Goal: Task Accomplishment & Management: Manage account settings

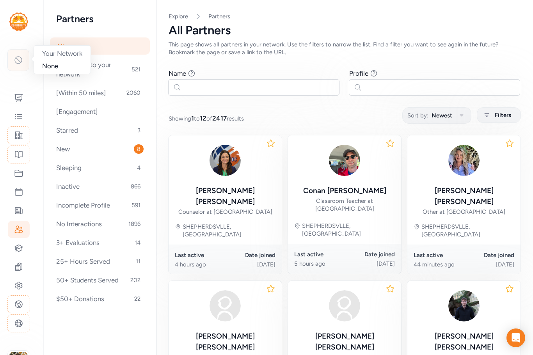
click at [20, 60] on icon at bounding box center [18, 59] width 9 height 9
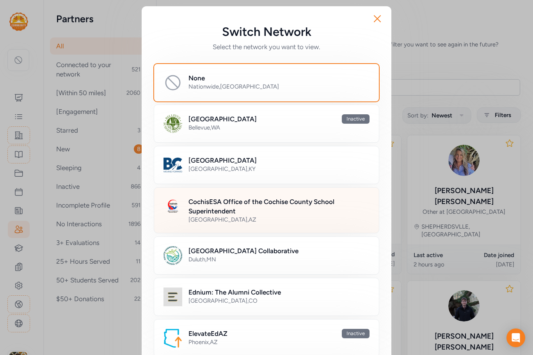
click at [205, 215] on h2 "CochisESA Office of the Cochise County School Superintendent" at bounding box center [278, 206] width 181 height 19
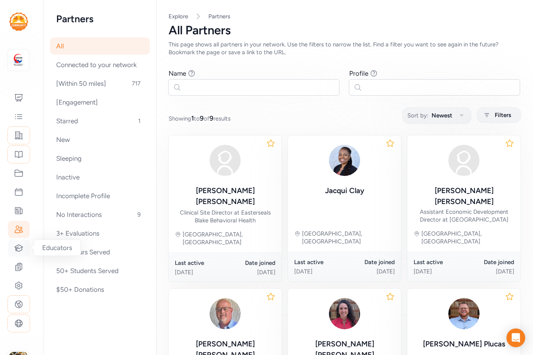
click at [17, 248] on icon at bounding box center [19, 248] width 8 height 7
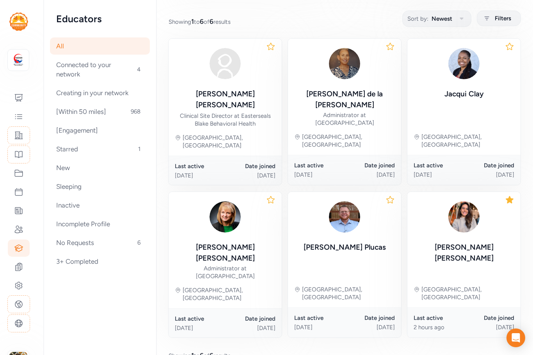
scroll to position [98, 0]
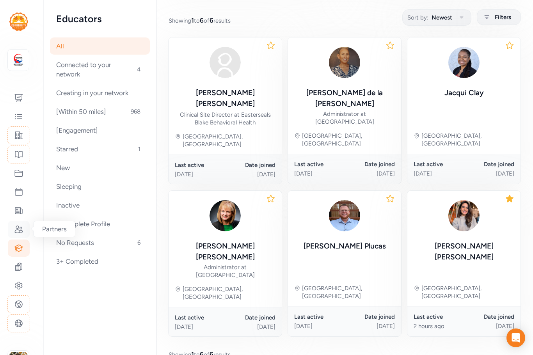
click at [18, 228] on icon at bounding box center [19, 229] width 8 height 7
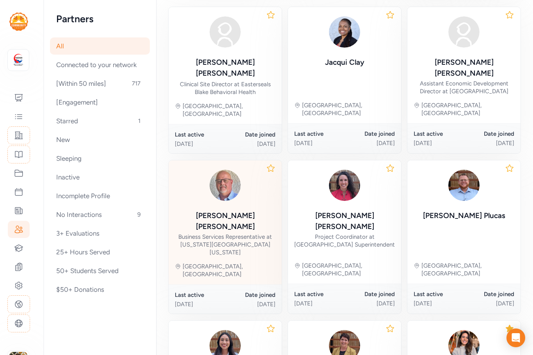
scroll to position [117, 0]
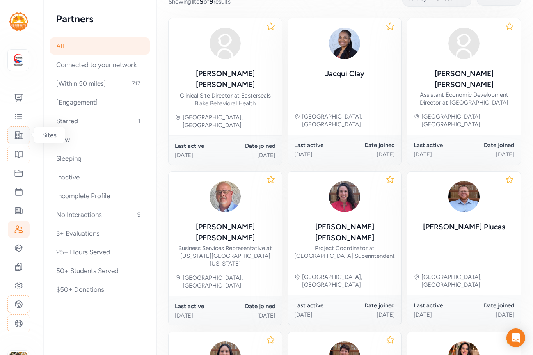
click at [20, 139] on icon at bounding box center [19, 135] width 8 height 7
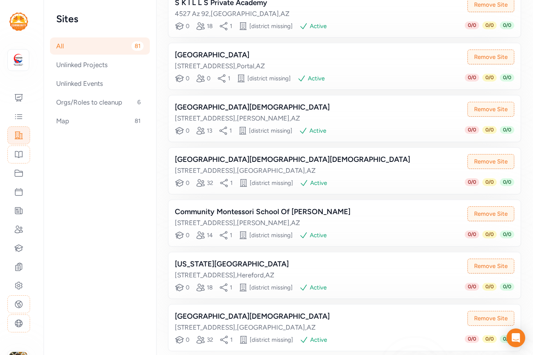
scroll to position [338, 0]
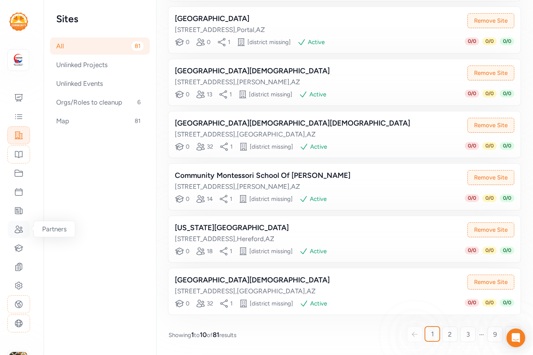
click at [14, 230] on div at bounding box center [19, 229] width 22 height 17
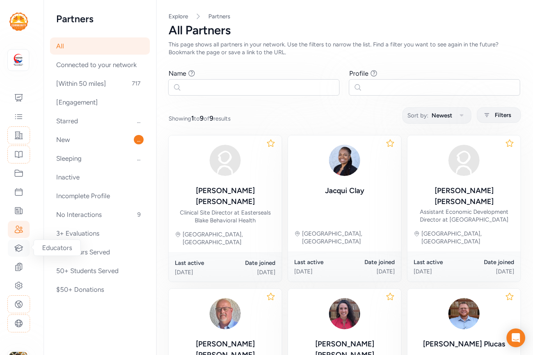
click at [19, 246] on icon at bounding box center [18, 247] width 9 height 9
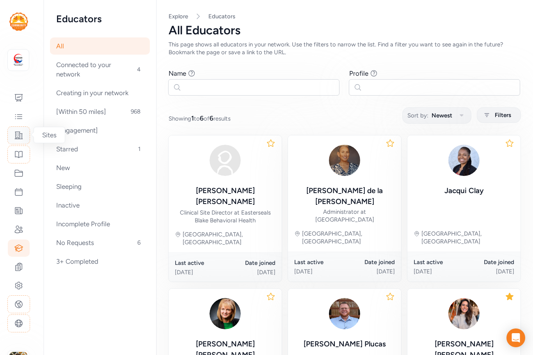
click at [17, 137] on icon at bounding box center [19, 135] width 8 height 7
click at [21, 135] on icon at bounding box center [18, 135] width 9 height 9
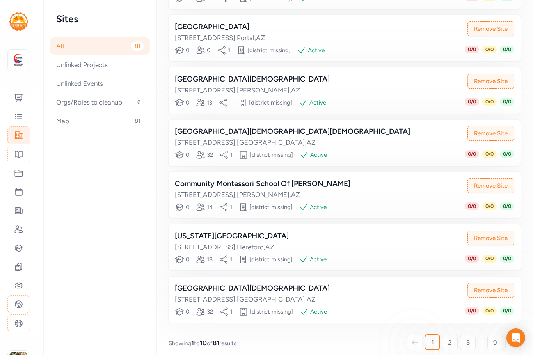
scroll to position [338, 0]
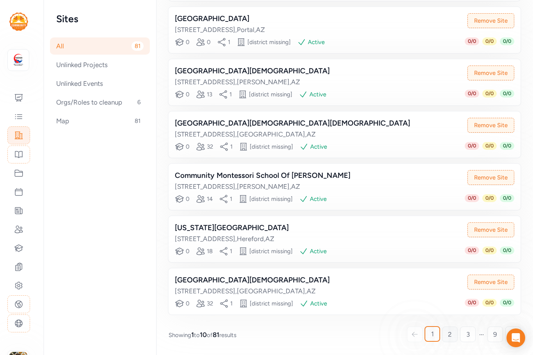
click at [448, 334] on span "2" at bounding box center [450, 334] width 4 height 9
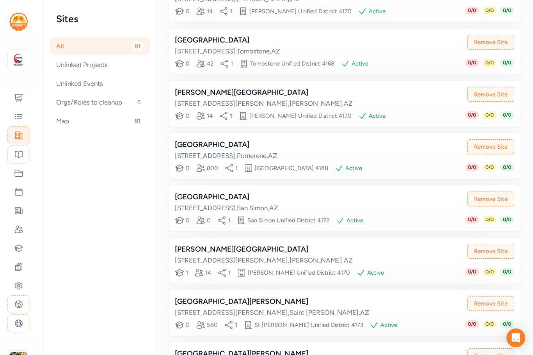
scroll to position [338, 0]
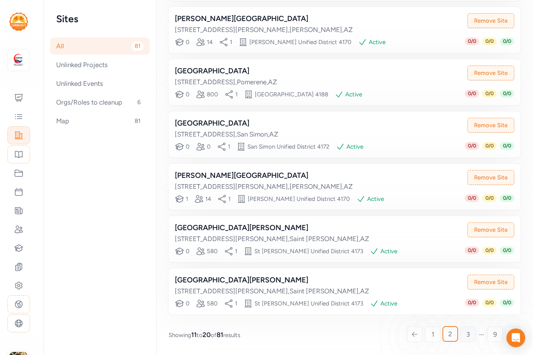
click at [466, 336] on span "3" at bounding box center [468, 334] width 4 height 9
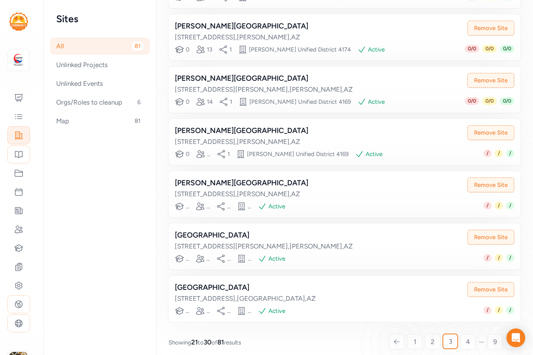
scroll to position [338, 0]
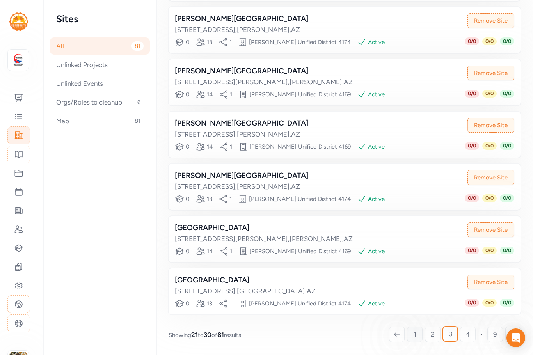
click at [414, 332] on span "1" at bounding box center [415, 334] width 3 height 9
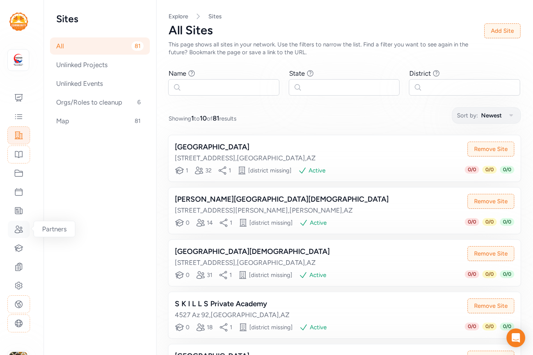
click at [16, 232] on icon at bounding box center [18, 229] width 9 height 9
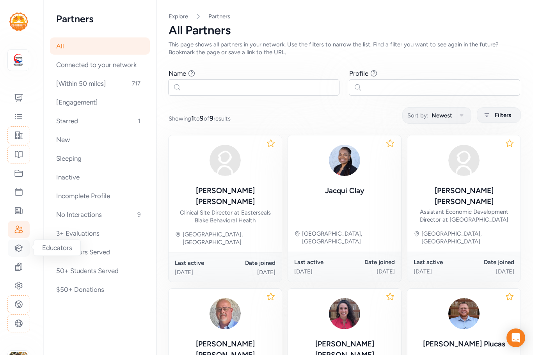
click at [15, 250] on icon at bounding box center [18, 247] width 9 height 9
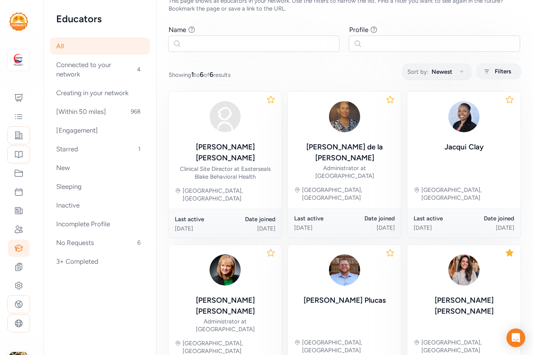
scroll to position [98, 0]
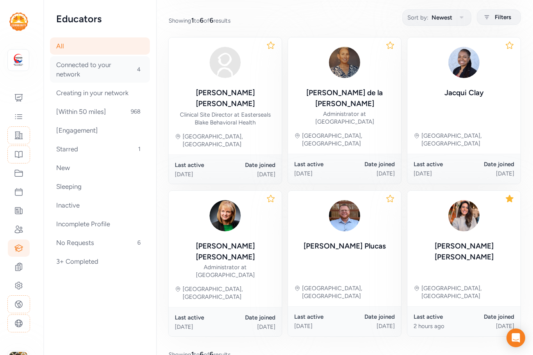
click at [94, 70] on div "Connected to your network 4" at bounding box center [100, 69] width 100 height 27
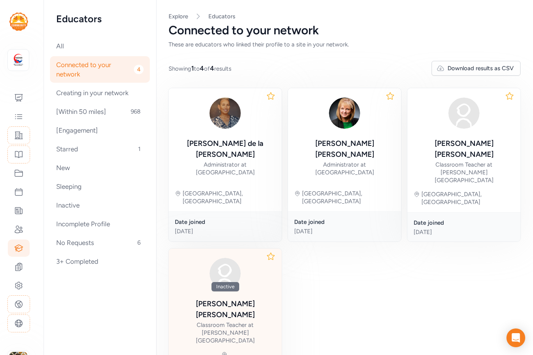
click at [234, 282] on div "Inactive" at bounding box center [225, 286] width 28 height 9
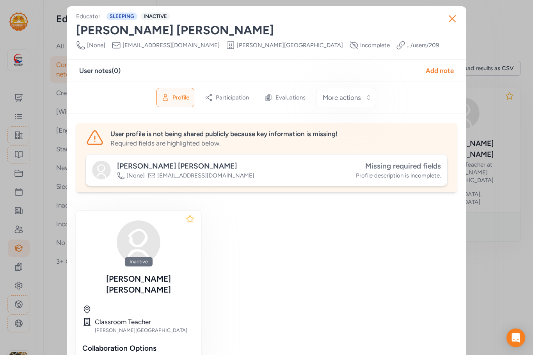
click at [415, 166] on span "Missing required fields" at bounding box center [403, 166] width 76 height 9
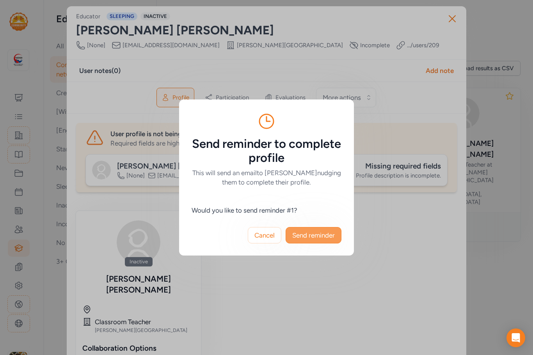
click at [314, 236] on span "Send reminder" at bounding box center [313, 235] width 43 height 9
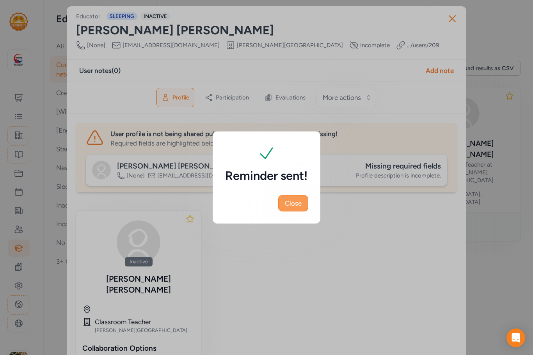
click at [291, 203] on span "Close" at bounding box center [293, 203] width 17 height 9
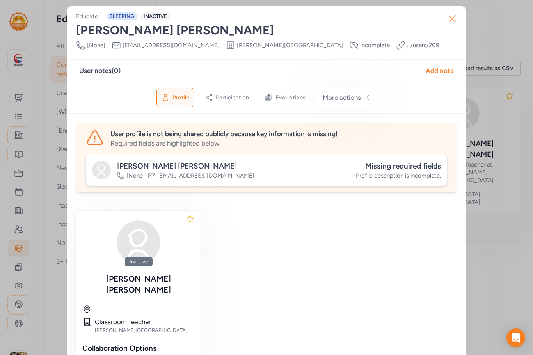
click at [452, 21] on icon "button" at bounding box center [452, 18] width 12 height 12
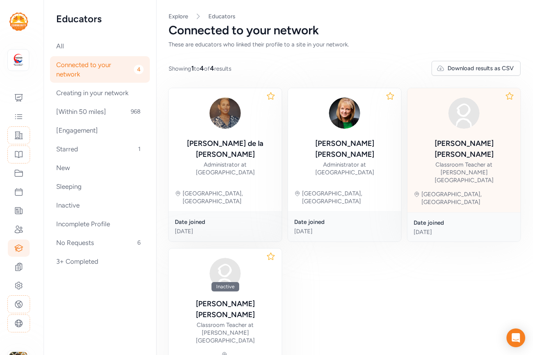
click at [464, 144] on div "Rebecca Bhasme" at bounding box center [464, 149] width 101 height 22
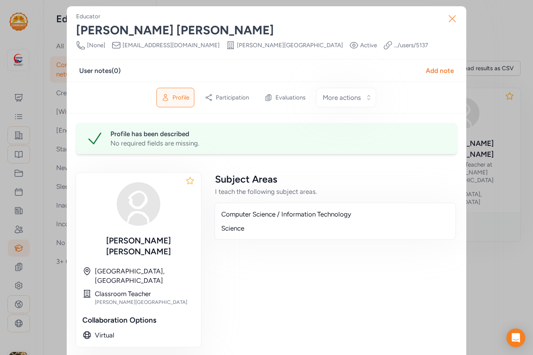
click at [450, 20] on icon "button" at bounding box center [452, 18] width 12 height 12
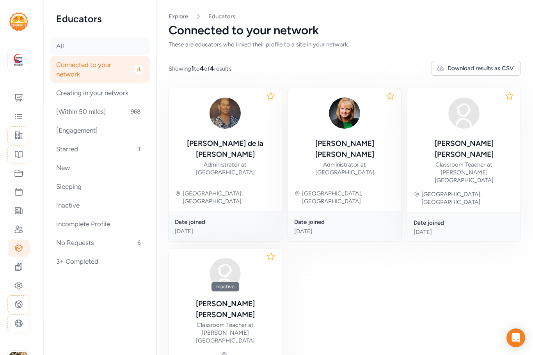
click at [85, 47] on div "All" at bounding box center [100, 45] width 100 height 17
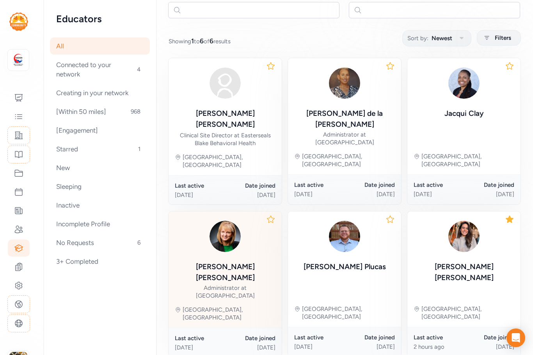
scroll to position [78, 0]
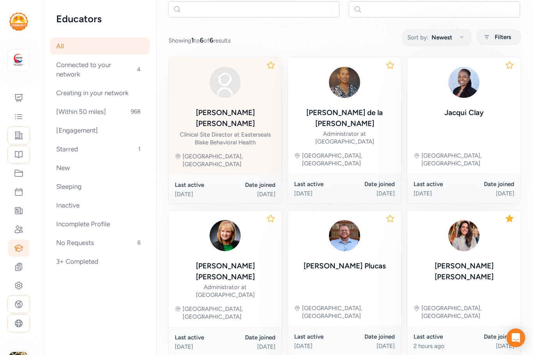
click at [215, 112] on div "Leslie Baer" at bounding box center [225, 118] width 101 height 22
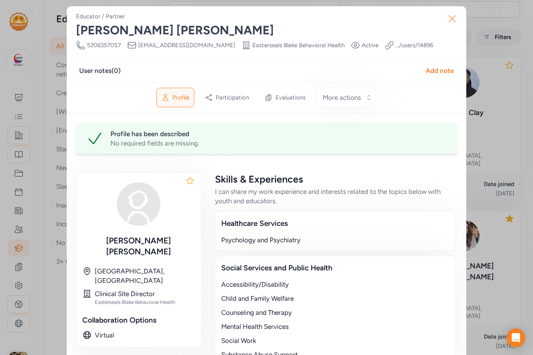
click at [452, 20] on icon "button" at bounding box center [452, 18] width 12 height 12
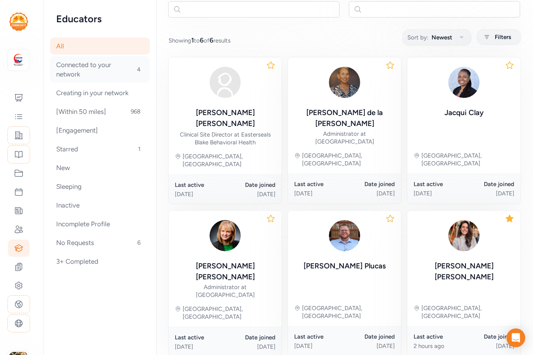
click at [86, 66] on div "Connected to your network 4" at bounding box center [100, 69] width 100 height 27
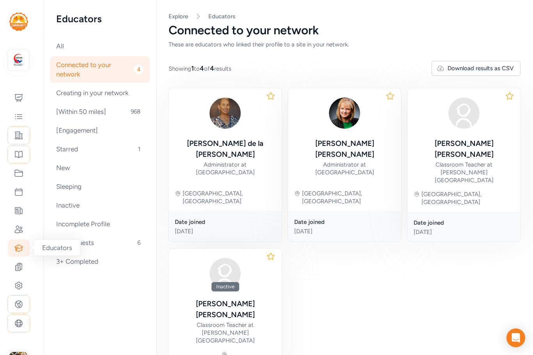
click at [19, 248] on icon at bounding box center [18, 247] width 9 height 9
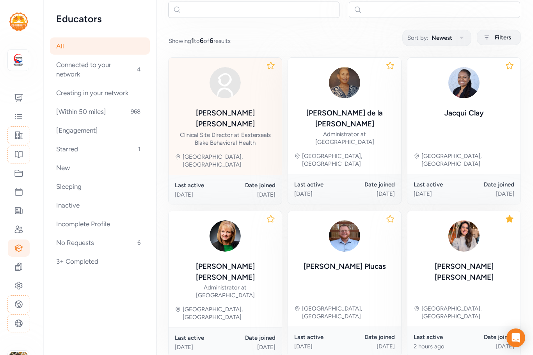
scroll to position [78, 0]
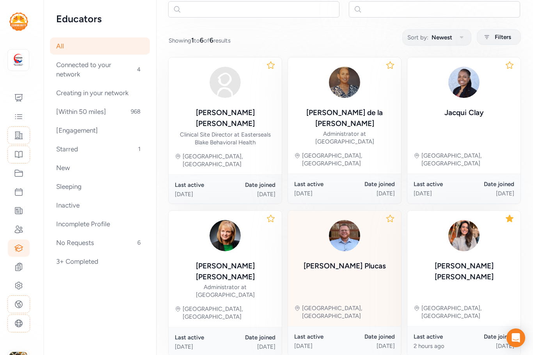
click at [345, 261] on div "Zachary Plucas" at bounding box center [345, 266] width 82 height 11
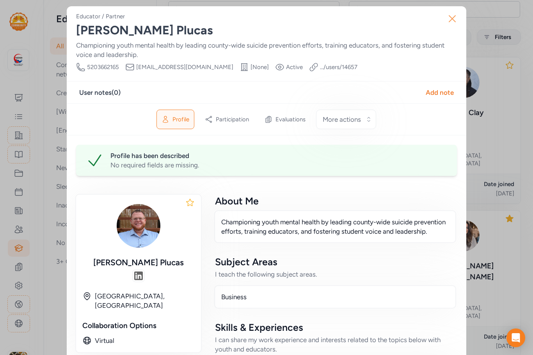
click at [452, 16] on icon "button" at bounding box center [452, 19] width 6 height 6
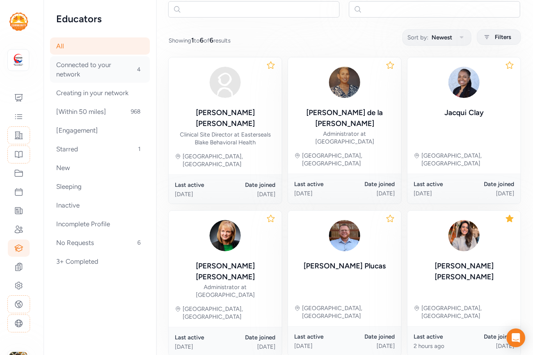
click at [78, 77] on div "Connected to your network 4" at bounding box center [100, 69] width 100 height 27
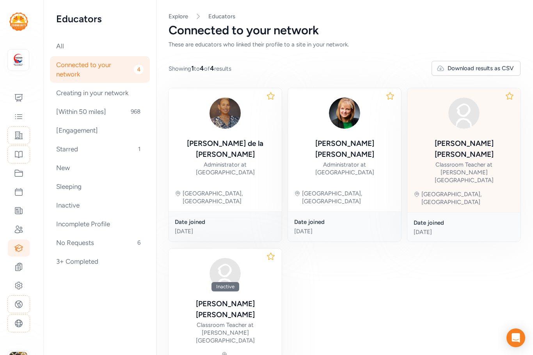
click at [480, 117] on div at bounding box center [464, 112] width 101 height 37
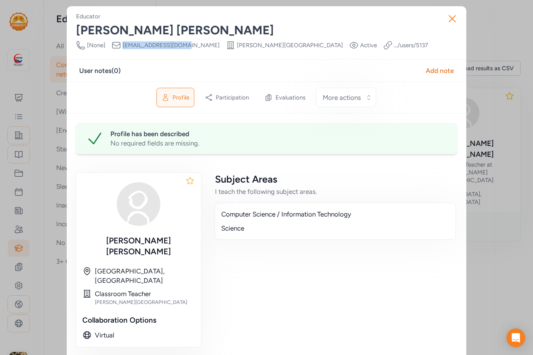
drag, startPoint x: 187, startPoint y: 46, endPoint x: 120, endPoint y: 47, distance: 66.7
click at [120, 47] on div "Phone Number [None] Email rebmbhasme@gmail.com School Willcox Middle School Vis…" at bounding box center [252, 45] width 352 height 9
copy span "rebmbhasme@gmail.com"
click at [449, 20] on icon "button" at bounding box center [452, 19] width 6 height 6
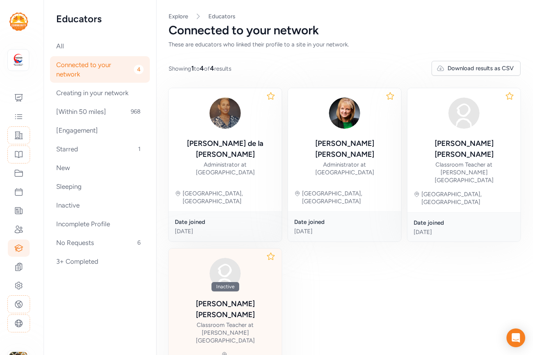
click at [263, 298] on div "Nanette Filleman Classroom Teacher at Colonel Smith Middle School" at bounding box center [225, 321] width 101 height 46
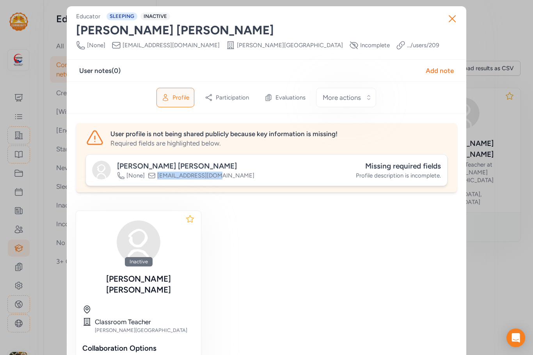
drag, startPoint x: 211, startPoint y: 175, endPoint x: 155, endPoint y: 175, distance: 57.0
click at [155, 175] on div "Nanette Filleman [None] fillemann@fhasd.org" at bounding box center [224, 170] width 264 height 19
click at [451, 16] on icon "button" at bounding box center [452, 18] width 12 height 12
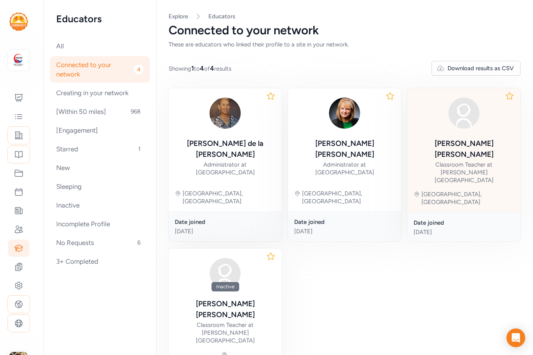
click at [458, 143] on div "Rebecca Bhasme" at bounding box center [464, 149] width 101 height 22
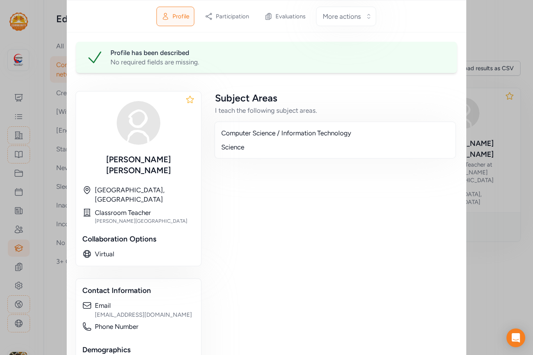
scroll to position [39, 0]
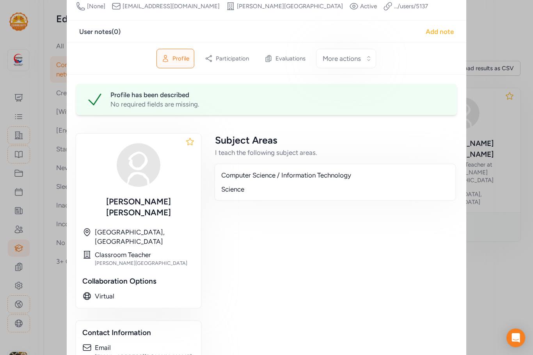
click at [431, 31] on div "Add note" at bounding box center [440, 31] width 28 height 9
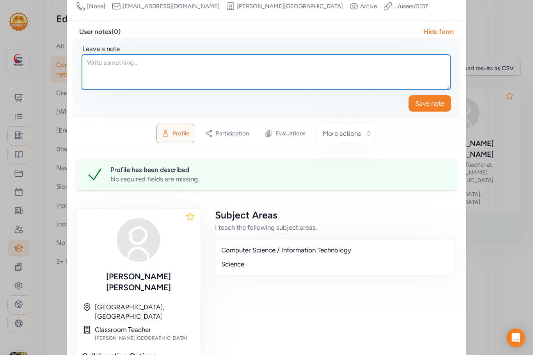
click at [136, 73] on textarea at bounding box center [266, 72] width 368 height 35
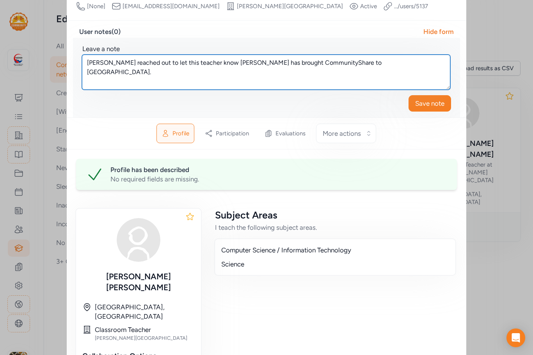
drag, startPoint x: 391, startPoint y: 60, endPoint x: 55, endPoint y: 55, distance: 336.4
click at [55, 55] on div "Close Educator Rebecca Bhasme Phone Number [None] Email rebmbhasme@gmail.com Sc…" at bounding box center [266, 305] width 533 height 689
type textarea "Michelle reached out to let this teacher know CochiseESA has brought CommunityS…"
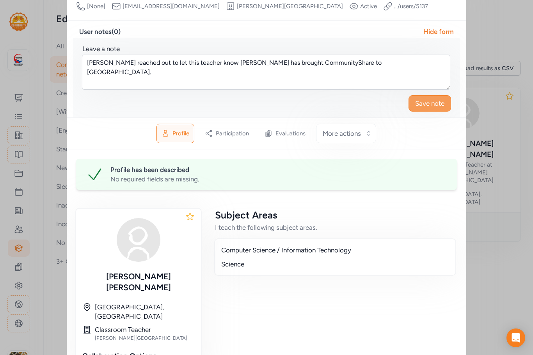
click at [418, 102] on span "Save note" at bounding box center [429, 103] width 29 height 9
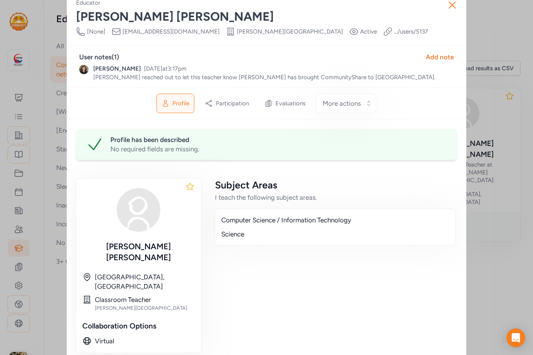
scroll to position [0, 0]
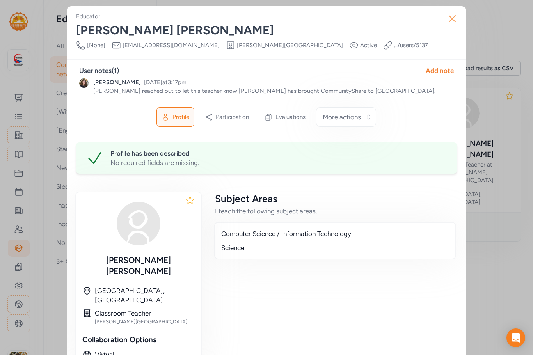
click at [453, 15] on icon "button" at bounding box center [452, 18] width 12 height 12
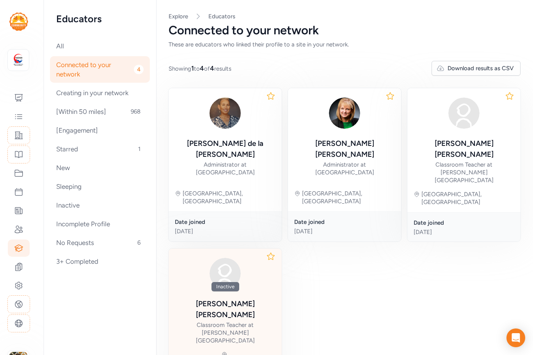
click at [248, 298] on div "Nanette Filleman" at bounding box center [225, 309] width 101 height 22
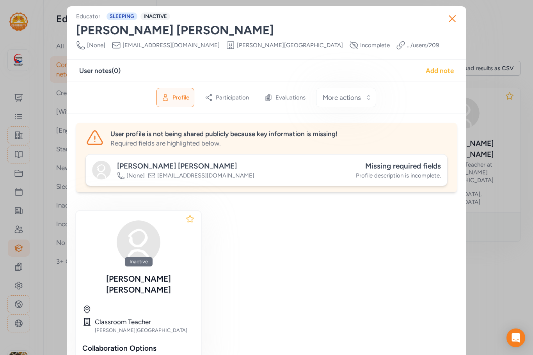
click at [439, 70] on div "Add note" at bounding box center [440, 70] width 28 height 9
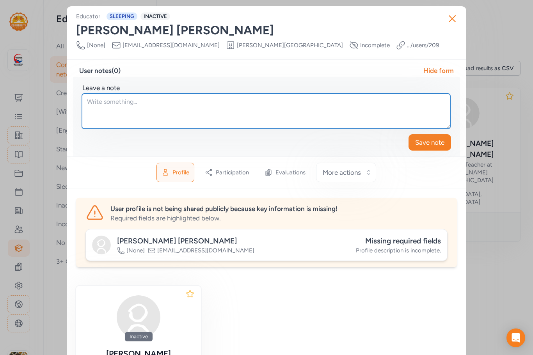
click at [160, 100] on textarea at bounding box center [266, 111] width 368 height 35
paste textarea "Michelle reached out to let this teacher know CochiseESA has brought CommunityS…"
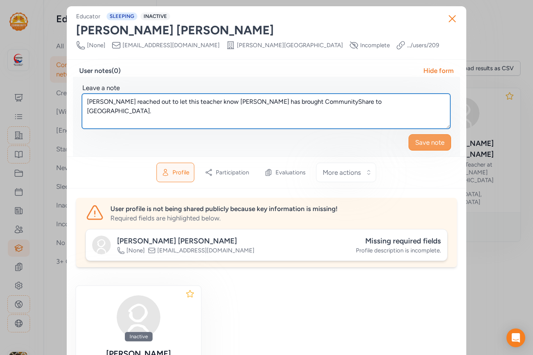
type textarea "Michelle reached out to let this teacher know CochiseESA has brought CommunityS…"
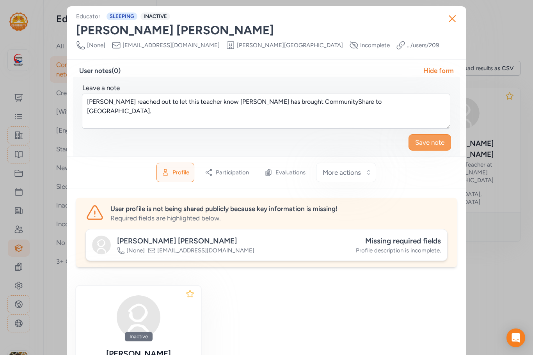
click at [440, 138] on span "Save note" at bounding box center [429, 142] width 29 height 9
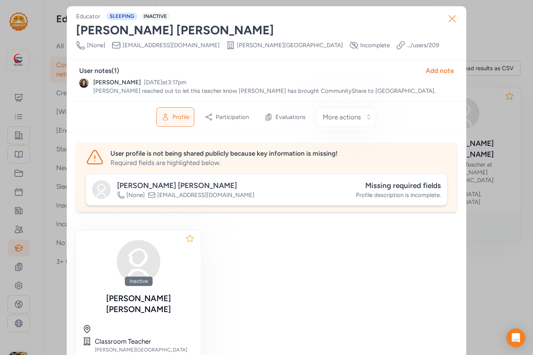
click at [455, 18] on icon "button" at bounding box center [452, 18] width 12 height 12
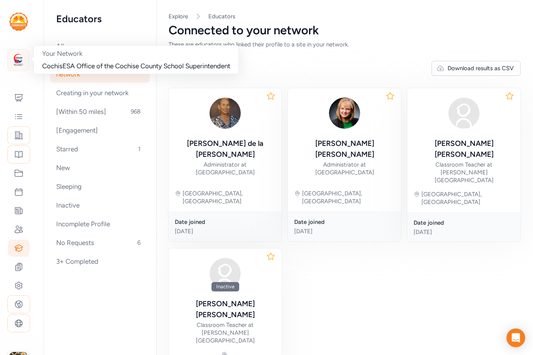
click at [19, 65] on img at bounding box center [18, 60] width 17 height 17
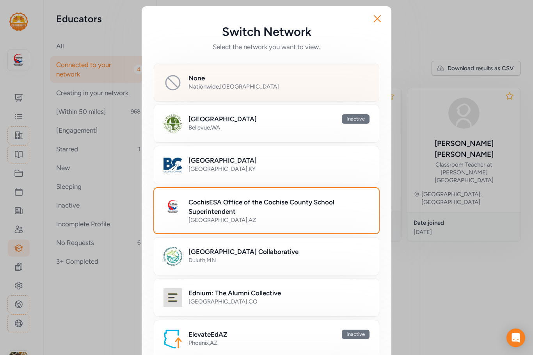
click at [222, 89] on div "Nationwide , USA" at bounding box center [278, 87] width 181 height 8
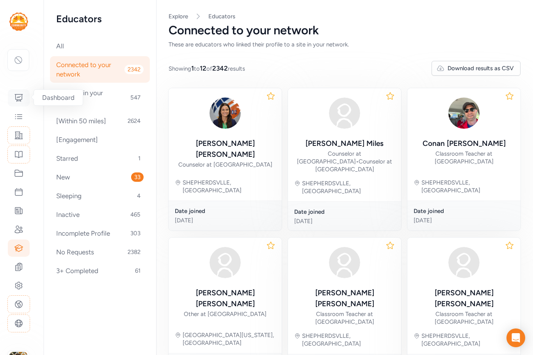
click at [18, 101] on icon at bounding box center [19, 97] width 8 height 7
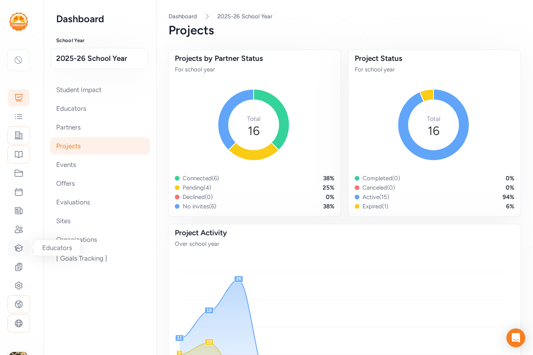
click at [20, 252] on icon at bounding box center [18, 247] width 9 height 9
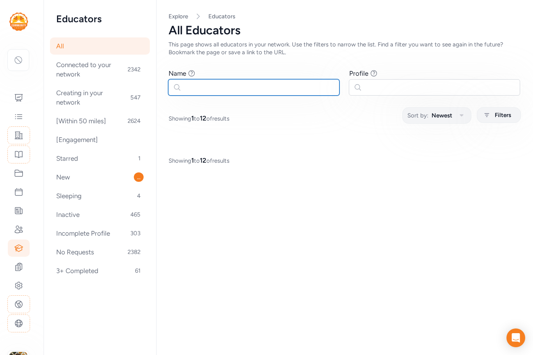
click at [220, 86] on input "text" at bounding box center [253, 87] width 171 height 16
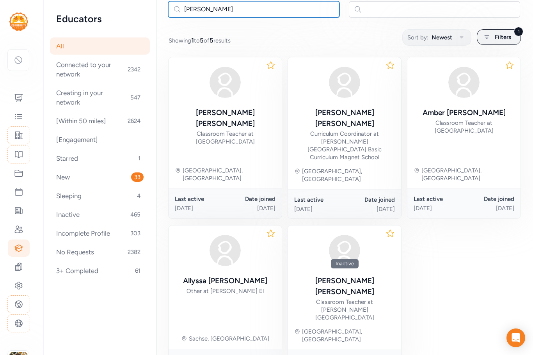
scroll to position [105, 0]
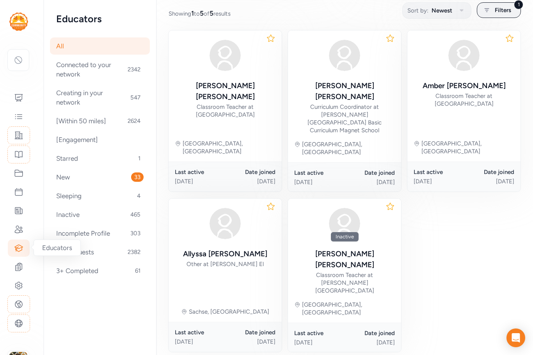
type input "loy"
click at [22, 244] on icon at bounding box center [18, 247] width 9 height 9
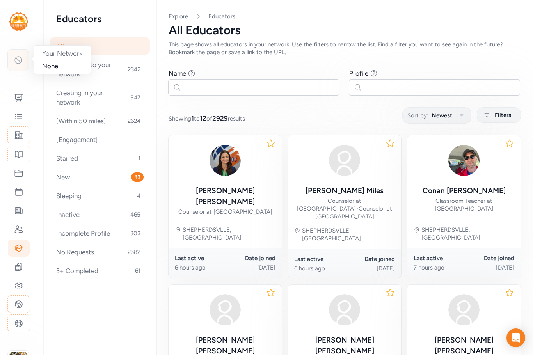
click at [23, 56] on icon at bounding box center [18, 59] width 9 height 9
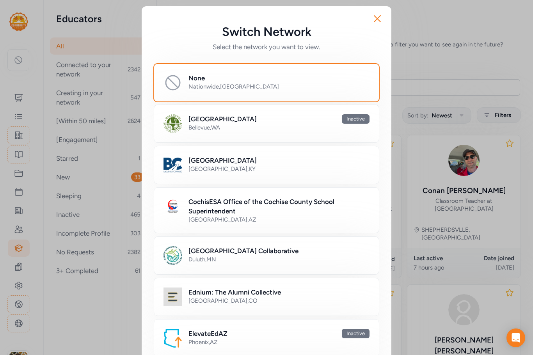
click at [236, 205] on h2 "CochisESA Office of the Cochise County School Superintendent" at bounding box center [278, 206] width 181 height 19
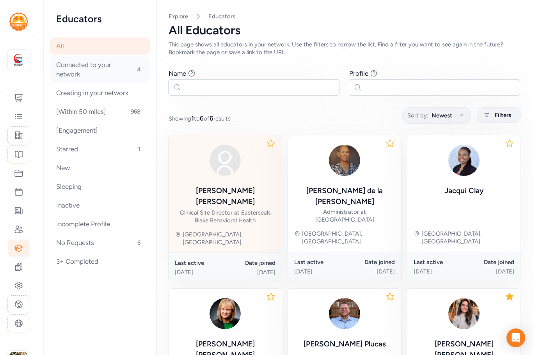
click at [88, 67] on div "Connected to your network 4" at bounding box center [100, 69] width 100 height 27
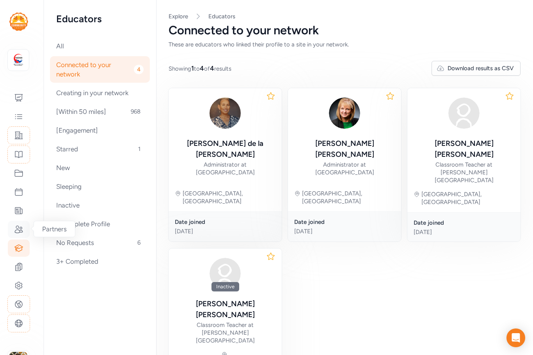
click at [16, 228] on icon at bounding box center [19, 229] width 8 height 7
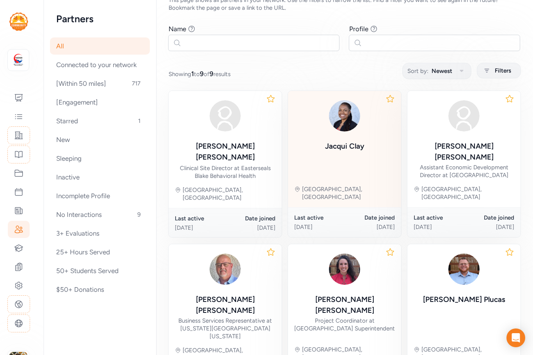
scroll to position [78, 0]
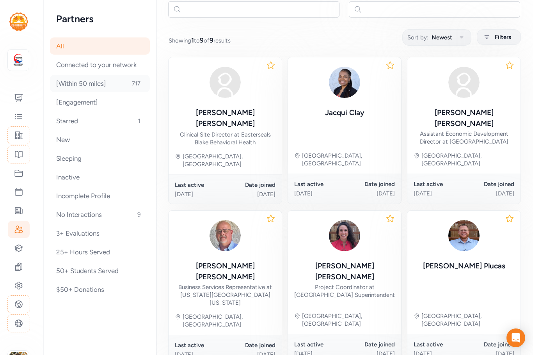
click at [108, 82] on div "[Within 50 miles] 717" at bounding box center [100, 83] width 100 height 17
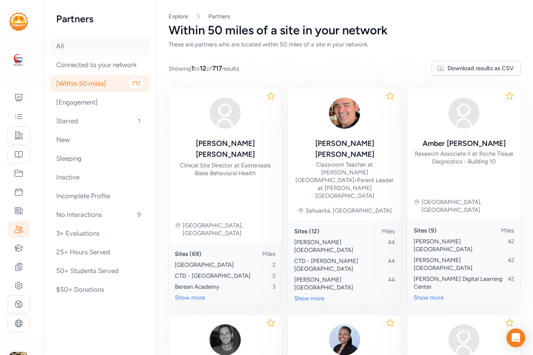
click at [62, 46] on div "All" at bounding box center [100, 45] width 100 height 17
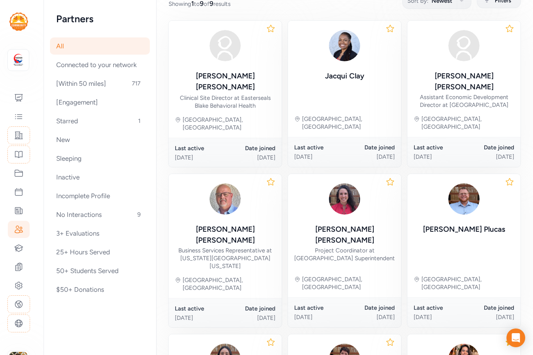
scroll to position [39, 0]
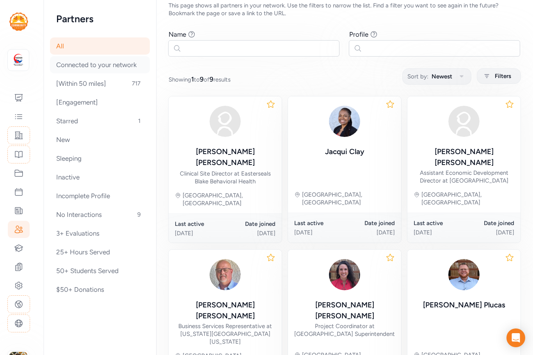
click at [80, 71] on div "Connected to your network" at bounding box center [100, 64] width 100 height 17
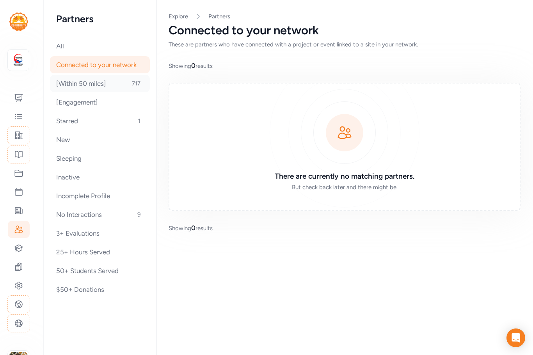
click at [85, 91] on div "[Within 50 miles] 717" at bounding box center [100, 83] width 100 height 17
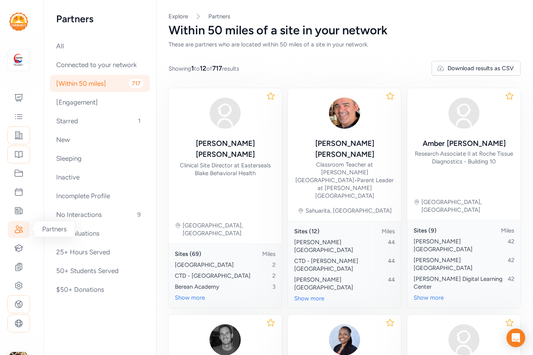
click at [19, 232] on icon at bounding box center [18, 229] width 9 height 9
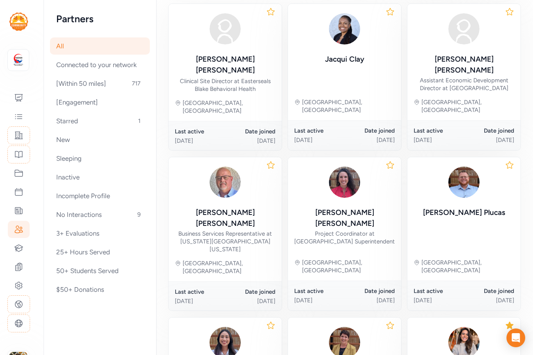
scroll to position [169, 0]
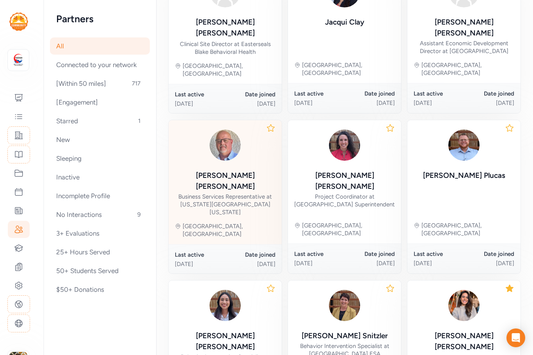
click at [235, 170] on div "Eric Grisham" at bounding box center [225, 181] width 101 height 22
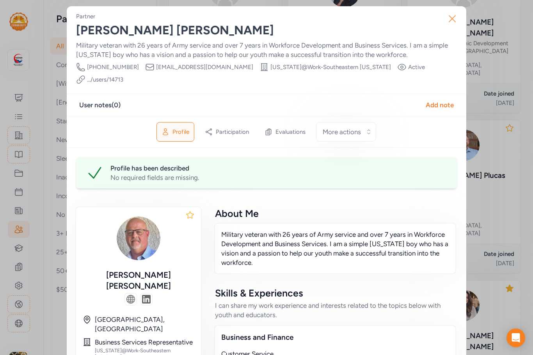
click at [452, 18] on icon "button" at bounding box center [452, 18] width 12 height 12
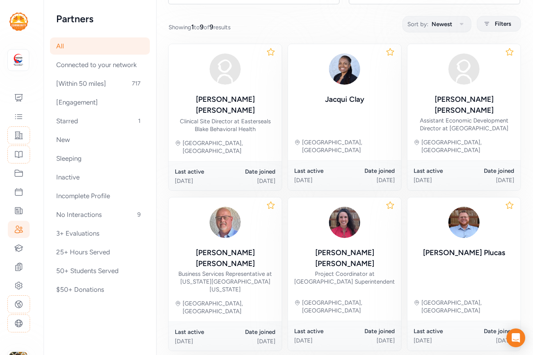
scroll to position [52, 0]
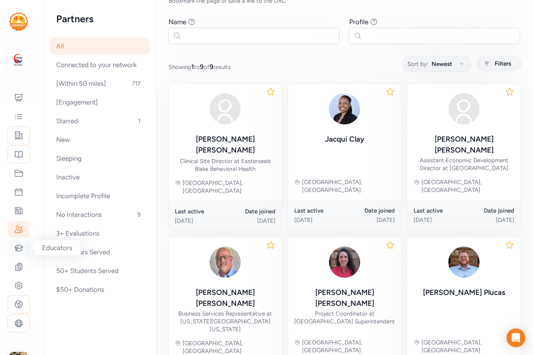
click at [18, 249] on icon at bounding box center [19, 248] width 8 height 7
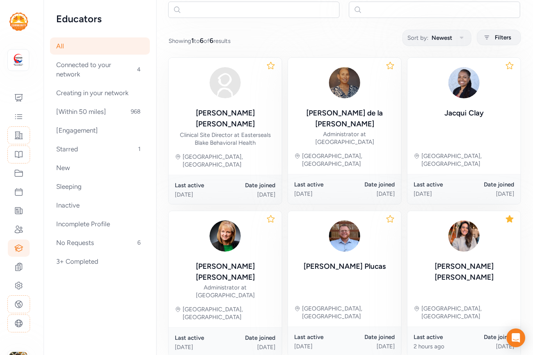
scroll to position [78, 0]
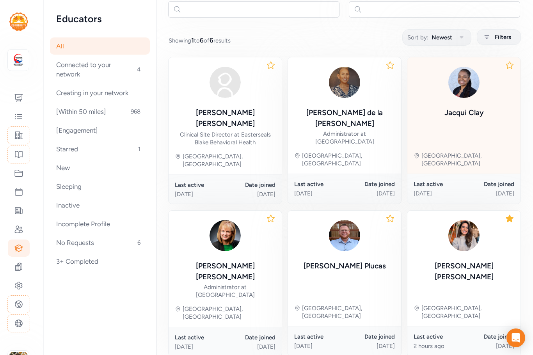
click at [471, 115] on div "Jacqui Clay" at bounding box center [463, 112] width 39 height 11
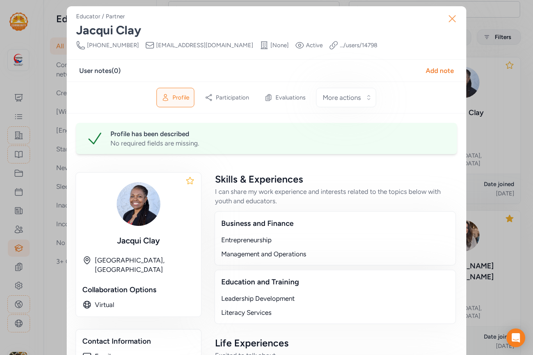
click at [453, 19] on icon "button" at bounding box center [452, 18] width 12 height 12
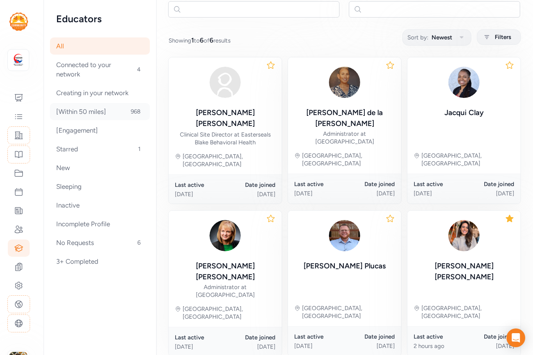
click at [77, 110] on div "[Within 50 miles] 968" at bounding box center [100, 111] width 100 height 17
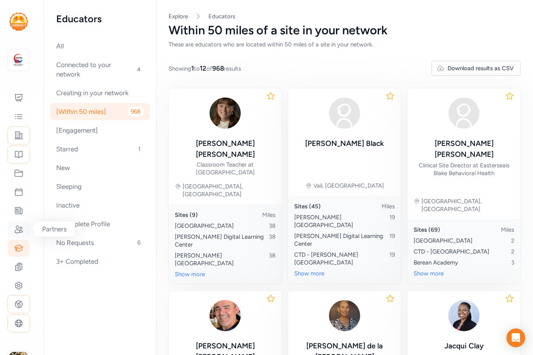
click at [18, 229] on icon at bounding box center [18, 229] width 9 height 9
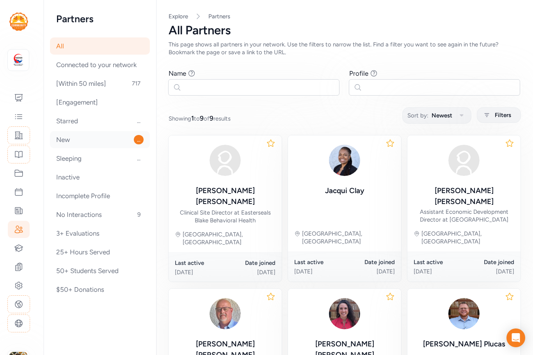
click at [73, 137] on div "New ..." at bounding box center [100, 139] width 100 height 17
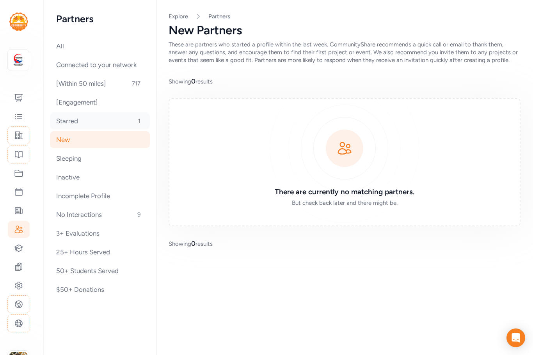
click at [73, 124] on div "Starred 1" at bounding box center [100, 120] width 100 height 17
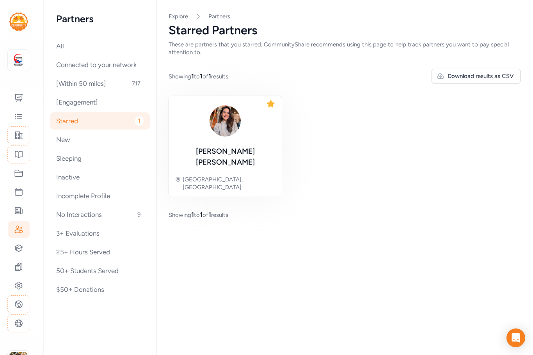
click at [272, 105] on icon at bounding box center [271, 103] width 8 height 7
click at [271, 107] on icon at bounding box center [270, 103] width 9 height 9
click at [76, 211] on div "No Interactions 9" at bounding box center [100, 214] width 100 height 17
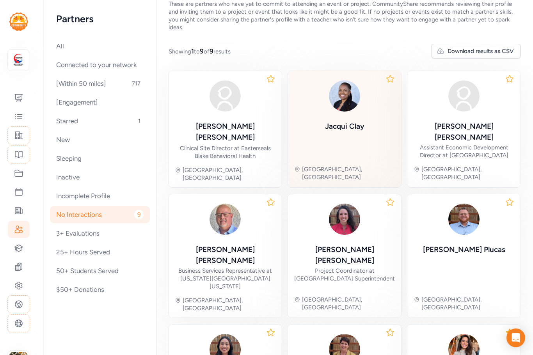
scroll to position [112, 0]
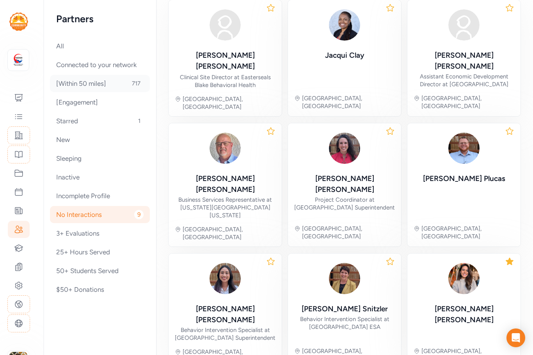
click at [84, 83] on div "[Within 50 miles] 717" at bounding box center [100, 83] width 100 height 17
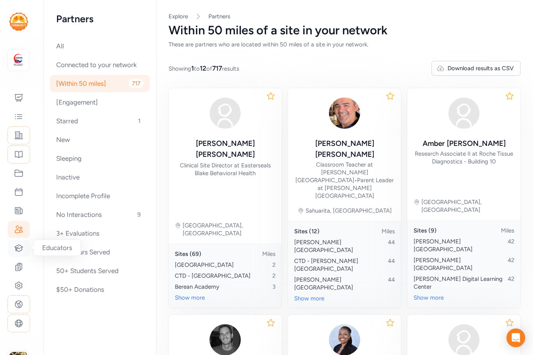
click at [22, 250] on icon at bounding box center [18, 247] width 9 height 9
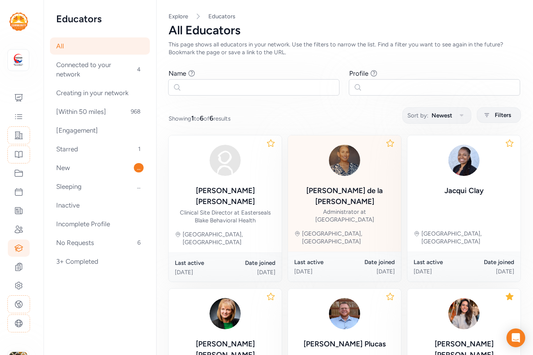
scroll to position [98, 0]
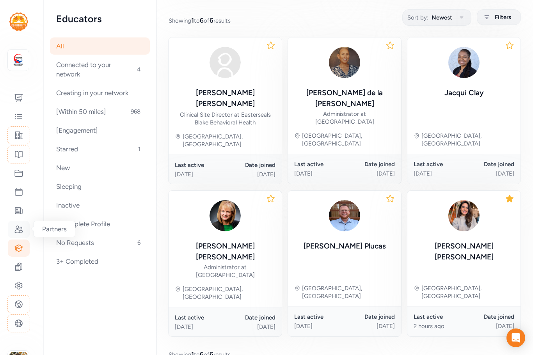
click at [21, 230] on icon at bounding box center [18, 229] width 9 height 9
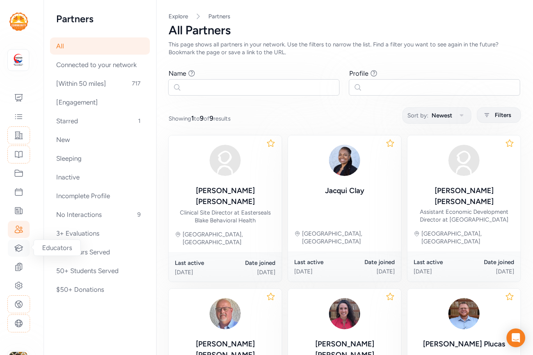
click at [19, 247] on icon at bounding box center [18, 247] width 9 height 9
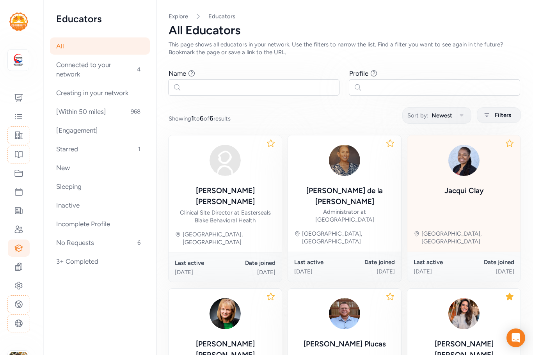
scroll to position [98, 0]
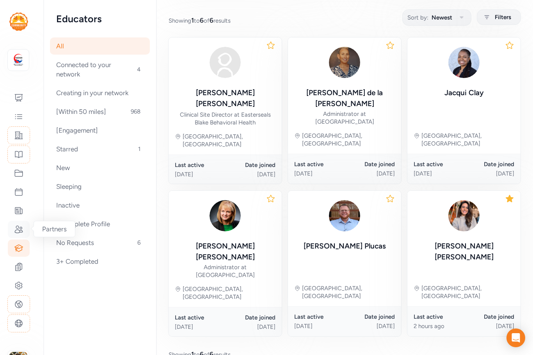
click at [18, 230] on icon at bounding box center [19, 229] width 8 height 7
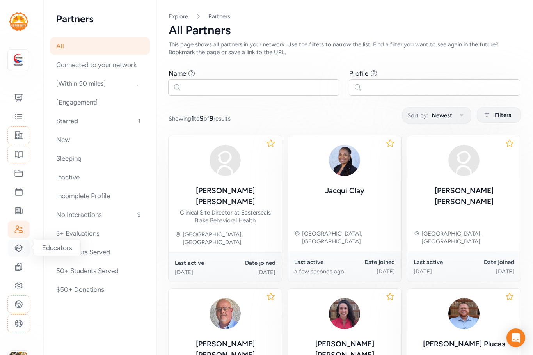
click at [16, 247] on icon at bounding box center [18, 247] width 9 height 9
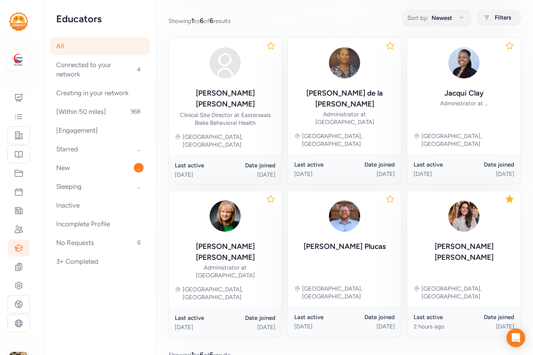
scroll to position [98, 0]
click at [23, 234] on div at bounding box center [19, 229] width 22 height 17
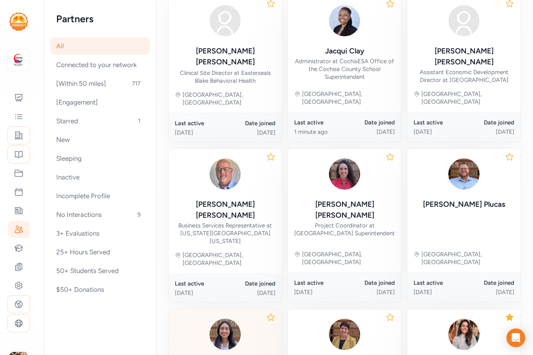
scroll to position [117, 0]
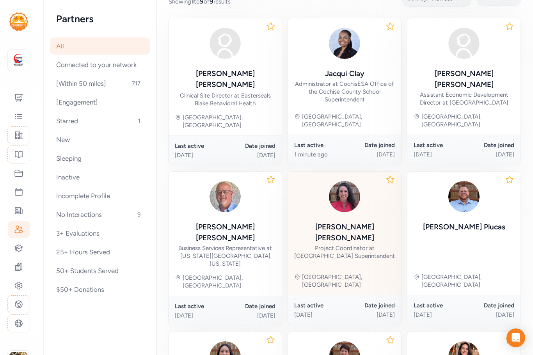
drag, startPoint x: 362, startPoint y: 210, endPoint x: 341, endPoint y: 233, distance: 31.2
click at [341, 244] on div "Project Coordinator at Cochise County School Superintendent" at bounding box center [344, 252] width 101 height 16
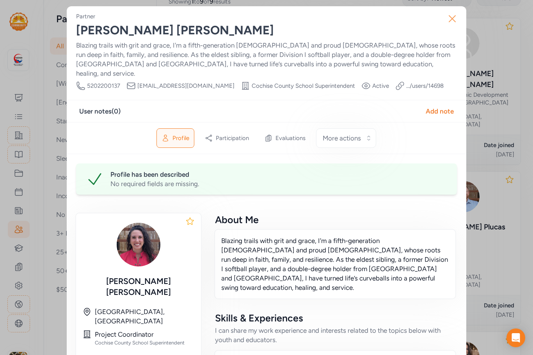
click at [449, 19] on icon "button" at bounding box center [452, 19] width 6 height 6
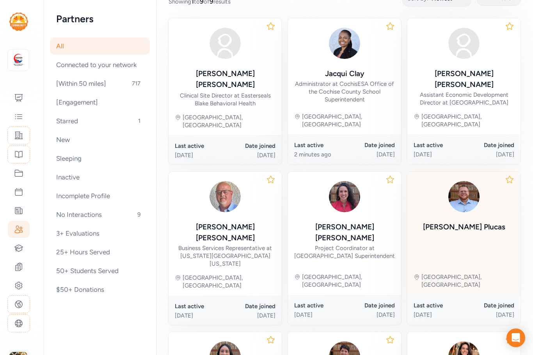
click at [468, 207] on div "Zachary Plucas" at bounding box center [464, 206] width 82 height 56
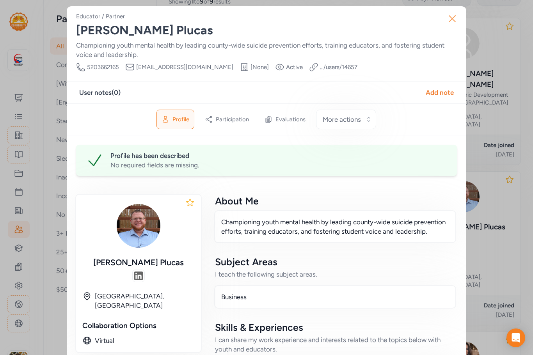
click at [451, 14] on icon "button" at bounding box center [452, 18] width 12 height 12
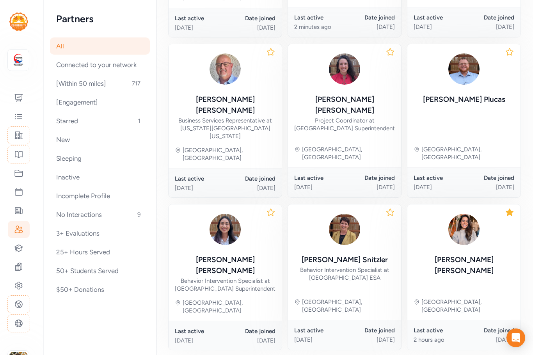
scroll to position [247, 0]
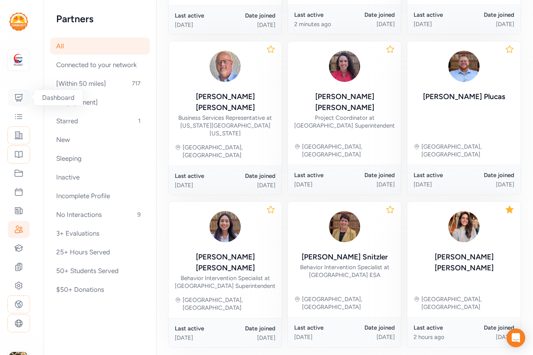
click at [21, 96] on icon at bounding box center [18, 97] width 9 height 9
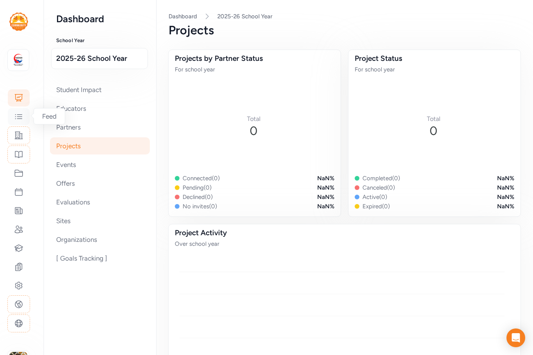
click at [18, 116] on icon at bounding box center [18, 116] width 9 height 9
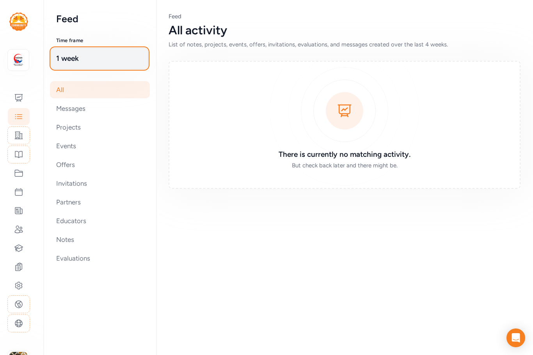
click at [71, 61] on span "1 week" at bounding box center [99, 58] width 87 height 11
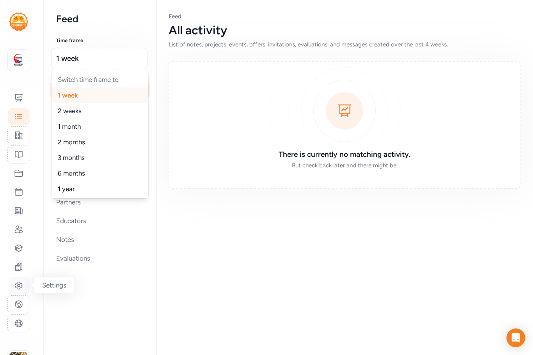
click at [19, 290] on div at bounding box center [19, 285] width 22 height 17
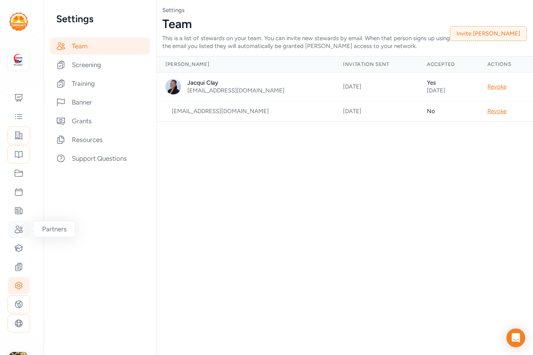
click at [18, 233] on icon at bounding box center [18, 229] width 9 height 9
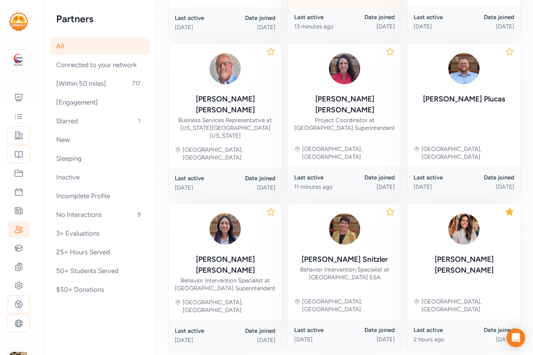
scroll to position [247, 0]
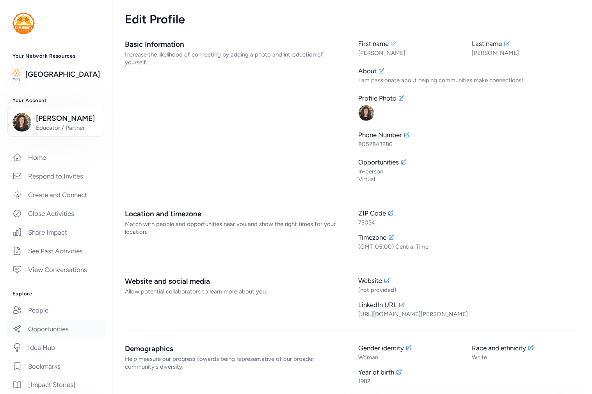
click at [60, 338] on link "Opportunities" at bounding box center [56, 329] width 100 height 17
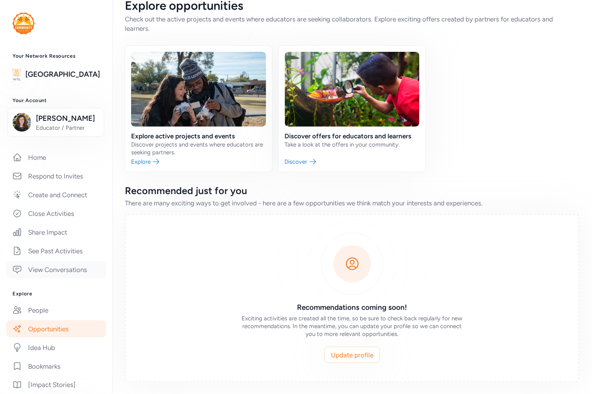
scroll to position [123, 0]
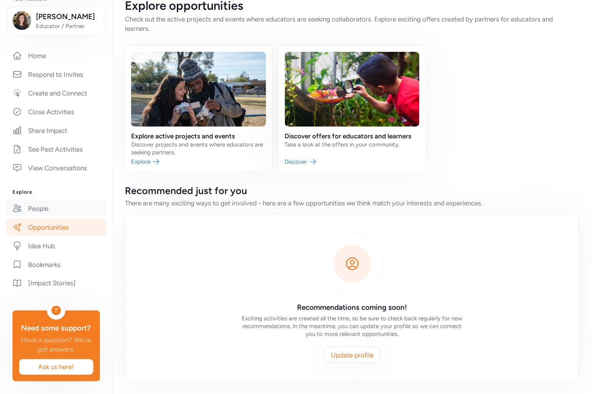
click at [48, 201] on link "People" at bounding box center [56, 208] width 100 height 17
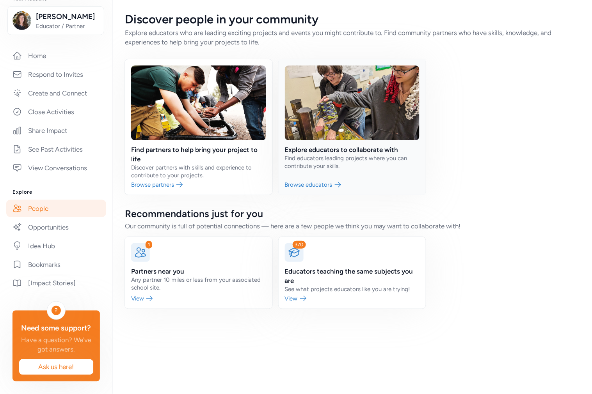
click at [311, 144] on link at bounding box center [352, 127] width 147 height 136
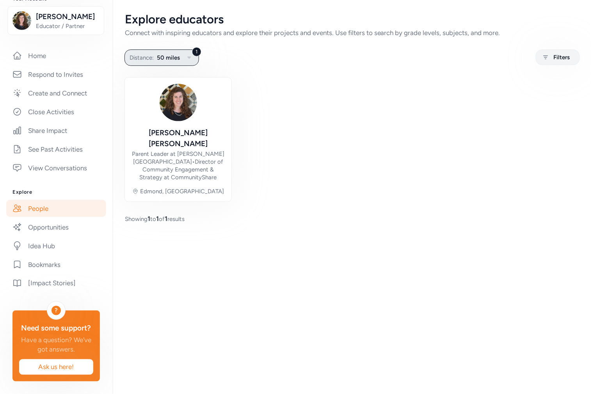
click at [170, 52] on button "1 Distance: 50 miles" at bounding box center [161, 58] width 75 height 16
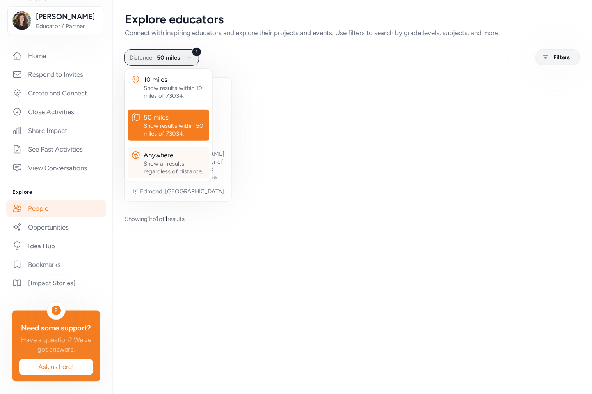
click at [174, 159] on div "Anywhere" at bounding box center [175, 155] width 62 height 9
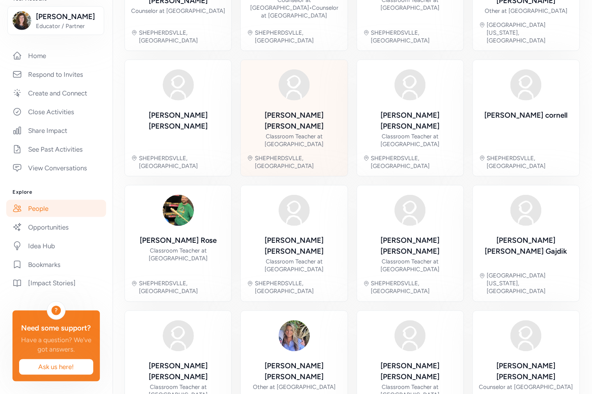
scroll to position [150, 0]
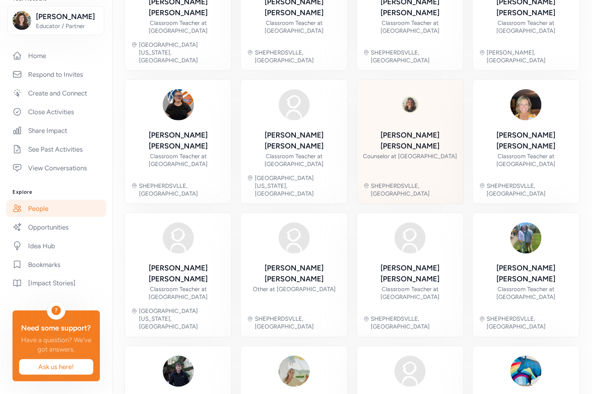
scroll to position [158, 0]
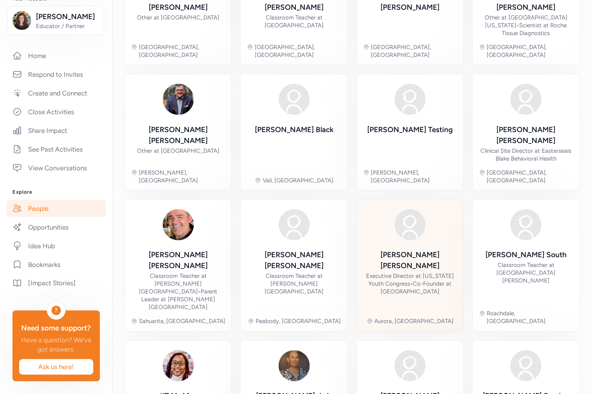
scroll to position [158, 0]
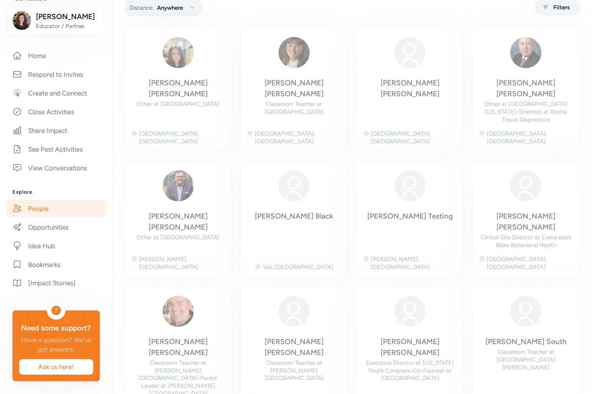
scroll to position [50, 0]
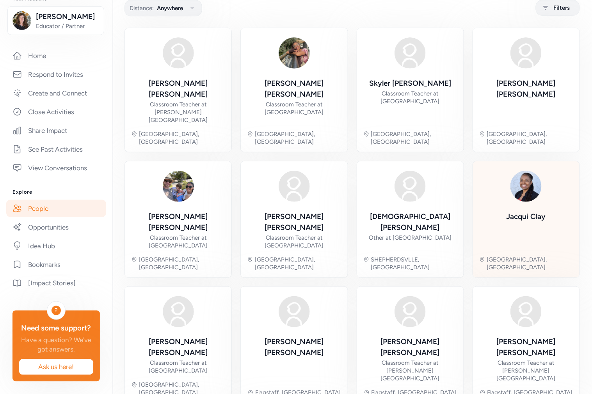
click at [540, 188] on div "Jacqui Clay Hereford, AZ" at bounding box center [526, 220] width 94 height 104
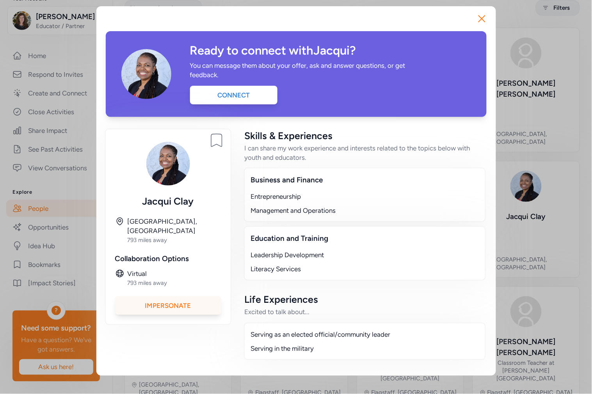
click at [191, 297] on div "Impersonate" at bounding box center [168, 306] width 106 height 19
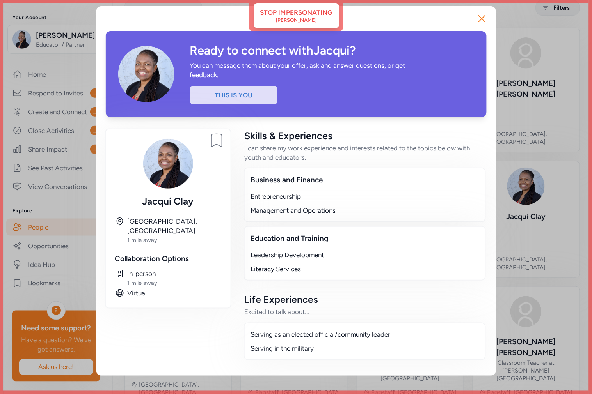
scroll to position [137, 0]
click at [481, 18] on icon "button" at bounding box center [482, 19] width 6 height 6
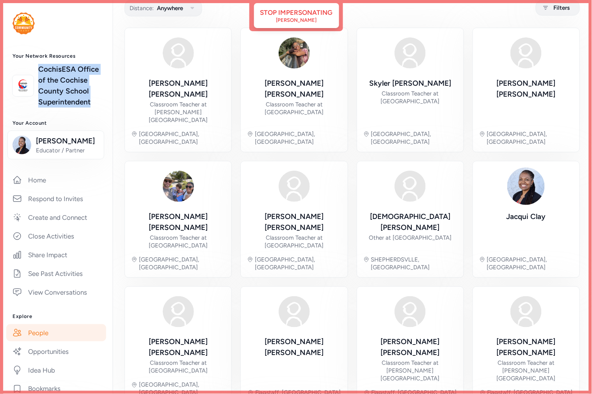
drag, startPoint x: 36, startPoint y: 68, endPoint x: 96, endPoint y: 118, distance: 78.1
click at [96, 108] on div "Your Network Resources CochisESA Office of the Cochise County School Superinten…" at bounding box center [56, 80] width 112 height 55
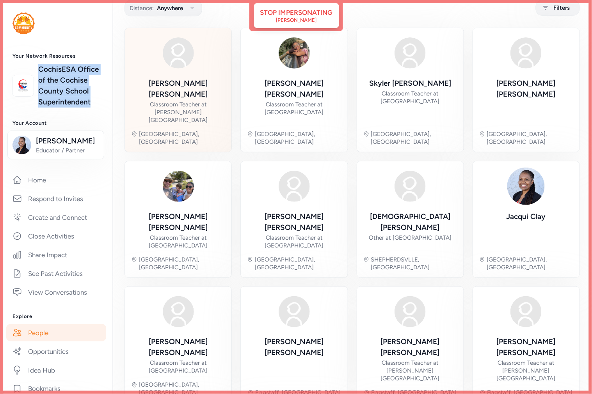
copy link "CochisESA Office of the Cochise County School Superintendent"
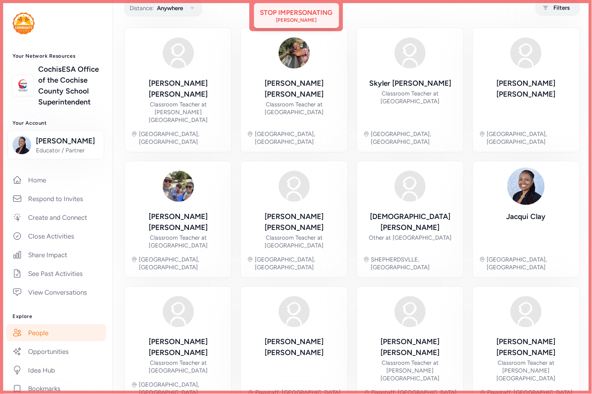
click at [291, 11] on div "Stop impersonating" at bounding box center [296, 12] width 73 height 9
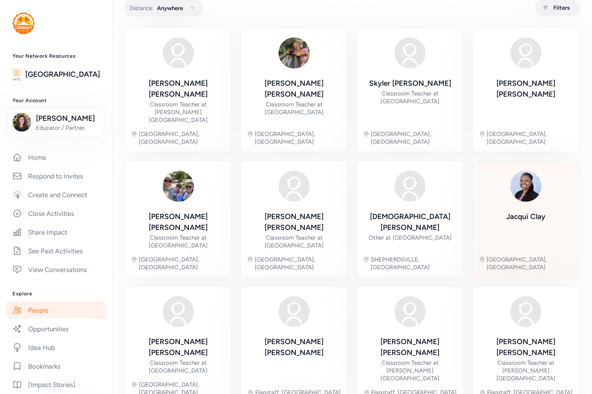
click at [496, 196] on div "Jacqui Clay Hereford, AZ" at bounding box center [526, 220] width 94 height 104
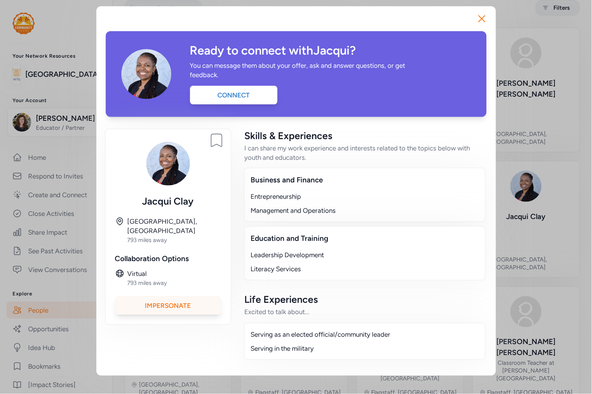
click at [174, 297] on div "Impersonate" at bounding box center [168, 306] width 106 height 19
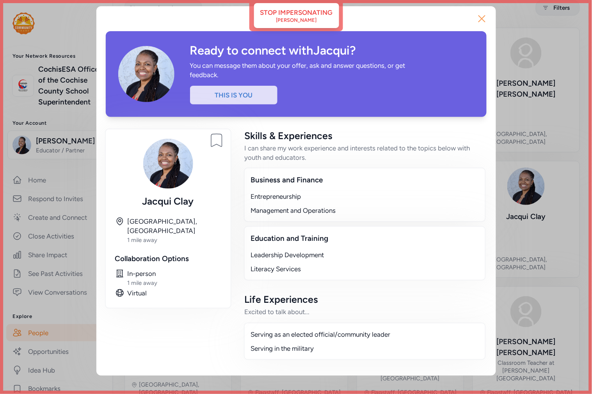
click at [481, 18] on icon "button" at bounding box center [482, 18] width 12 height 12
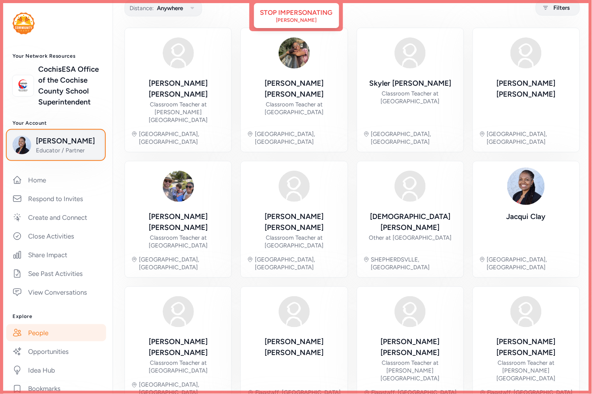
click at [32, 155] on div "Jacqui Clay Educator / Partner" at bounding box center [55, 145] width 87 height 19
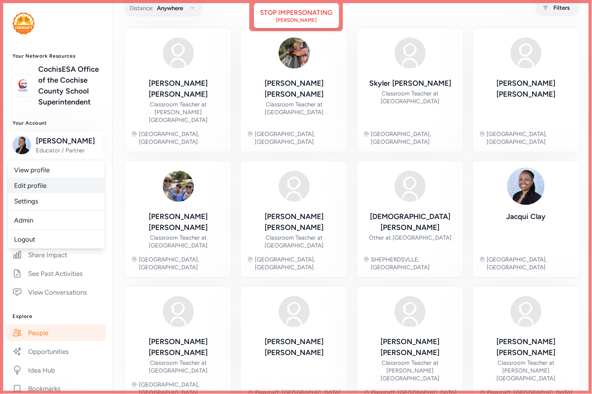
click at [46, 194] on link "Edit profile" at bounding box center [56, 186] width 97 height 16
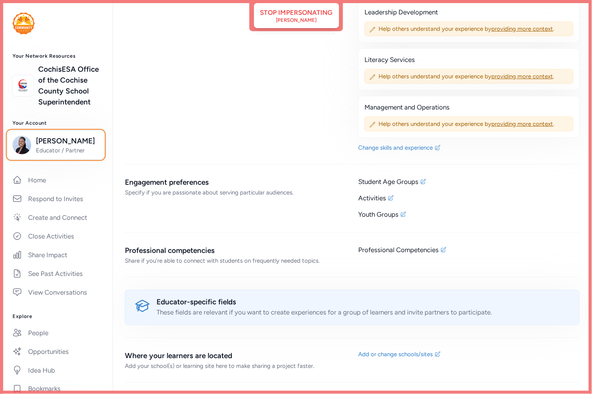
scroll to position [750, 0]
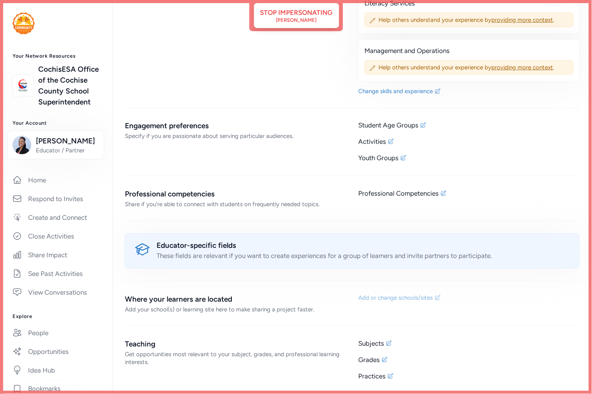
click at [394, 297] on div "Add or change schools/sites" at bounding box center [396, 298] width 75 height 8
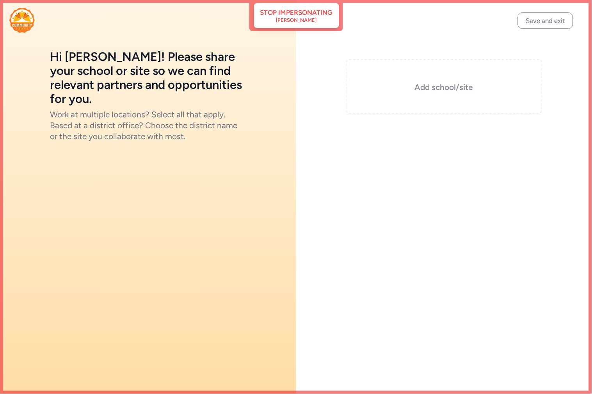
click at [435, 82] on h3 "Add school/site" at bounding box center [444, 87] width 157 height 11
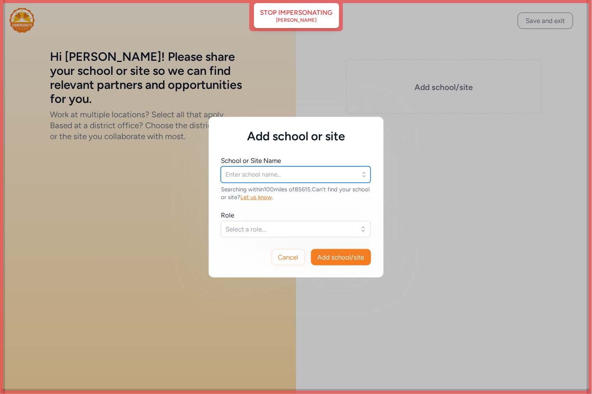
click at [245, 174] on input "text" at bounding box center [296, 175] width 150 height 16
paste input "CochisESA Office of the Cochise County School Superintendent"
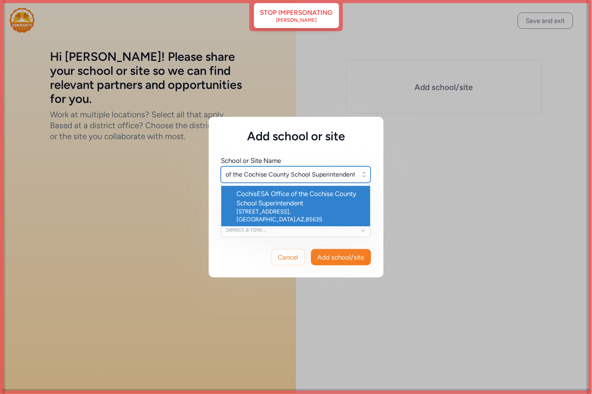
type input "CochisESA Office of the Cochise County School Superintendent"
click at [270, 208] on div "4001 E Foothills Drive Suite A , Sierra Vista , AZ , 85635" at bounding box center [300, 216] width 127 height 16
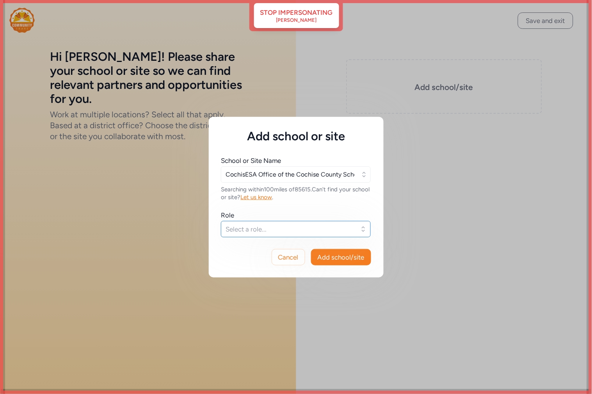
click at [330, 228] on span "Select a role..." at bounding box center [290, 229] width 129 height 9
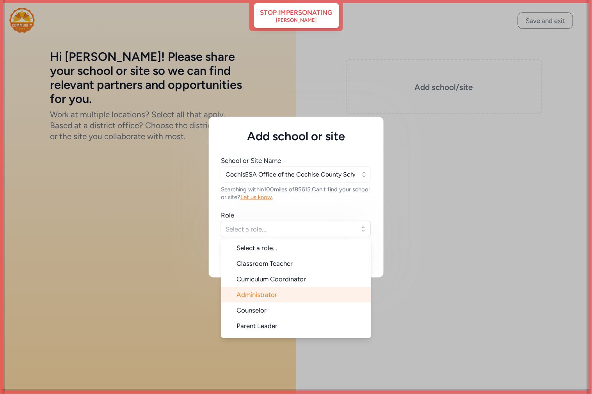
click at [276, 300] on li "Administrator" at bounding box center [296, 295] width 150 height 16
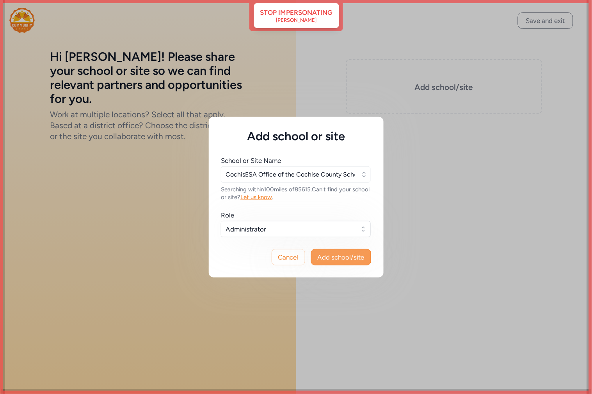
click at [357, 258] on span "Add school/site" at bounding box center [341, 257] width 47 height 9
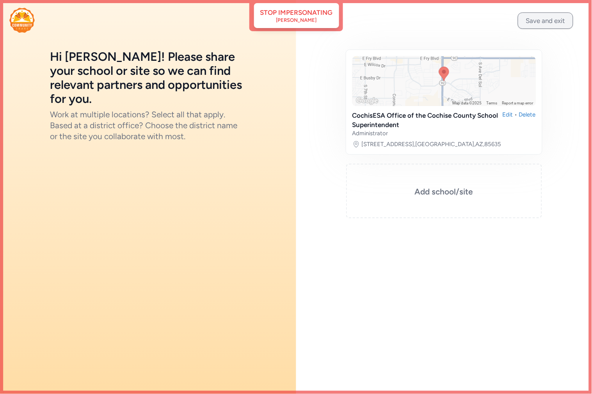
click at [541, 21] on button "Save and exit" at bounding box center [545, 20] width 55 height 16
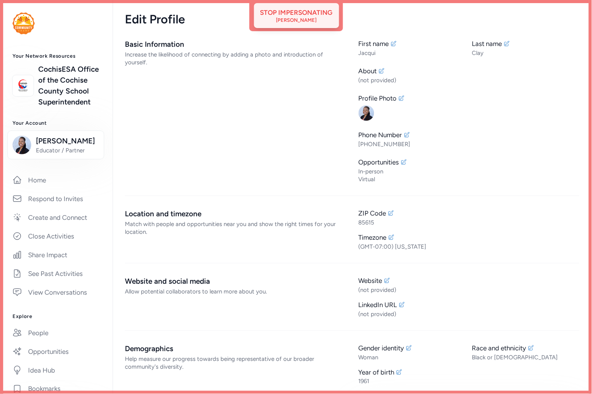
click at [301, 22] on div "Jacqui Clay" at bounding box center [296, 20] width 41 height 6
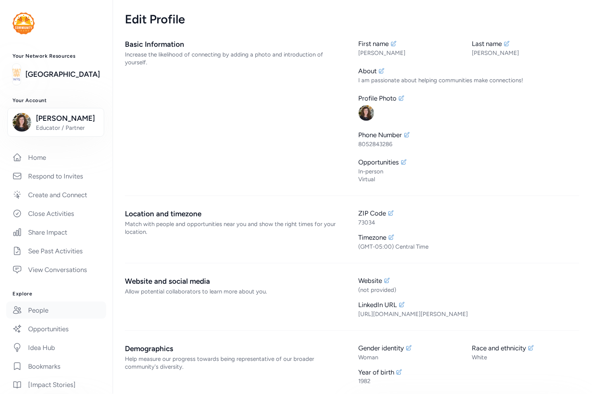
click at [44, 319] on link "People" at bounding box center [56, 310] width 100 height 17
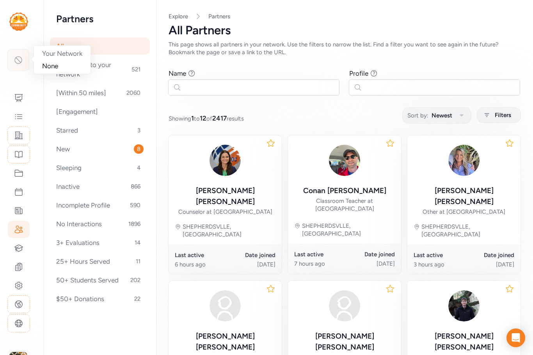
click at [16, 56] on icon at bounding box center [18, 59] width 9 height 9
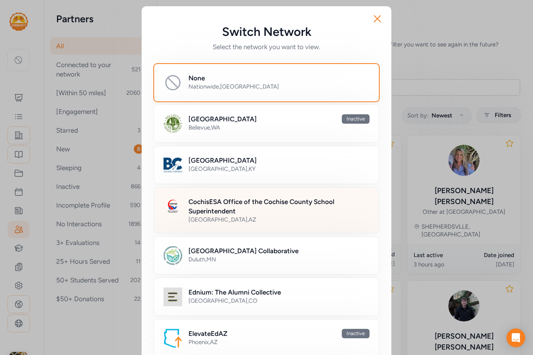
click at [206, 204] on h2 "CochisESA Office of the Cochise County School Superintendent" at bounding box center [278, 206] width 181 height 19
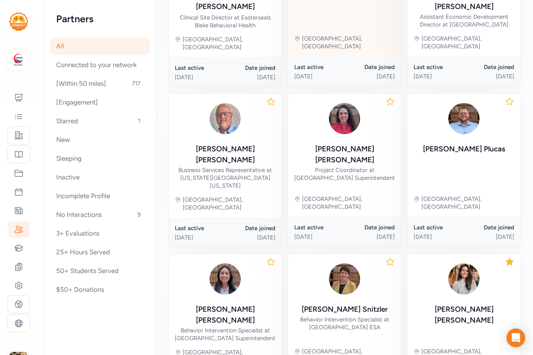
scroll to position [234, 0]
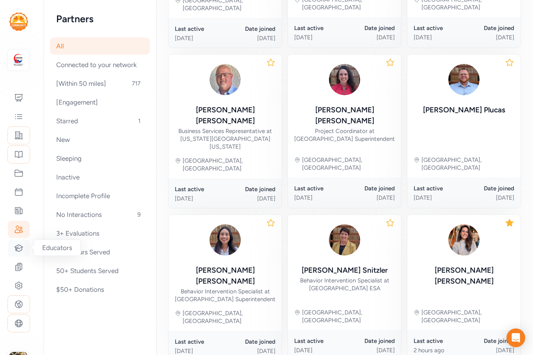
click at [19, 247] on icon at bounding box center [19, 248] width 8 height 7
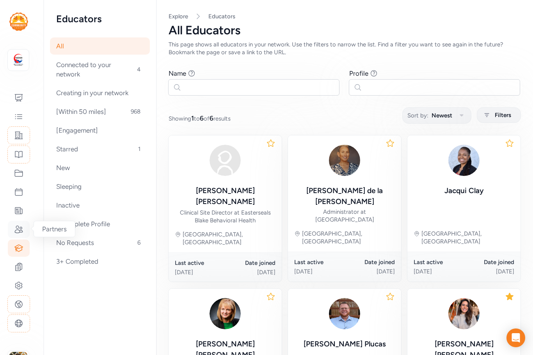
click at [17, 229] on icon at bounding box center [19, 229] width 8 height 7
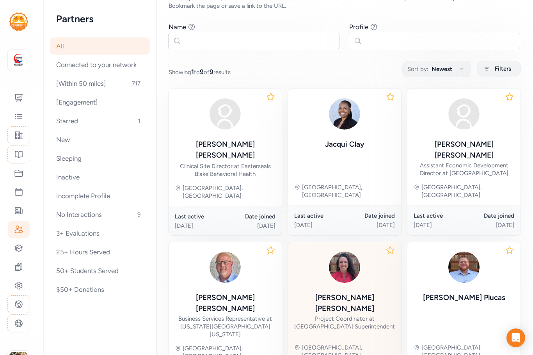
scroll to position [156, 0]
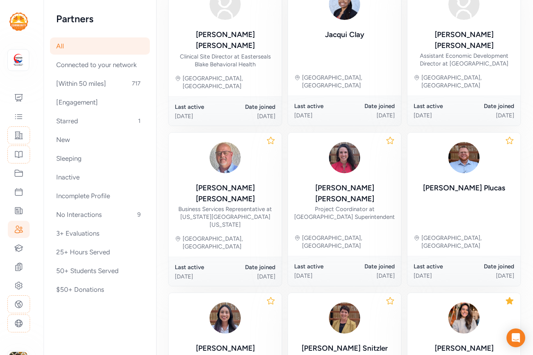
click at [86, 48] on div "All" at bounding box center [100, 45] width 100 height 17
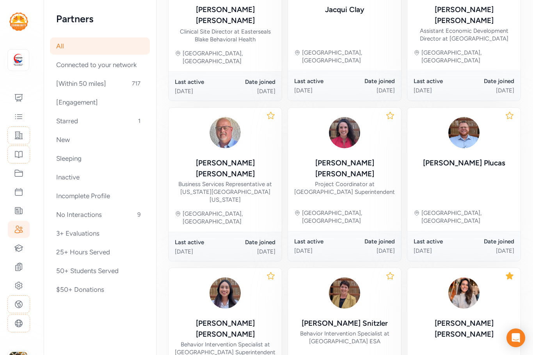
scroll to position [195, 0]
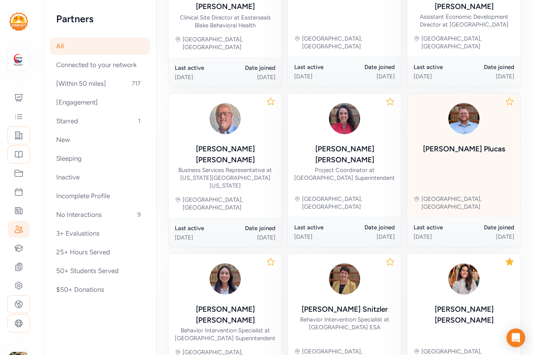
click at [474, 147] on div "Zachary Plucas Sierra Vista, AZ" at bounding box center [463, 155] width 113 height 123
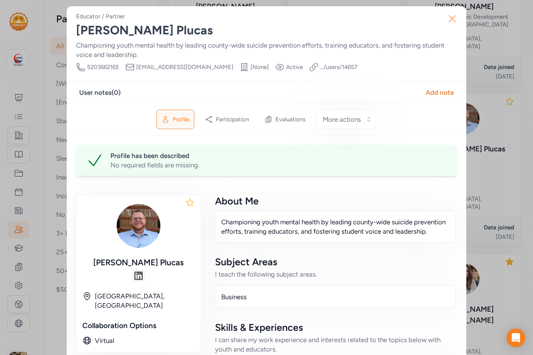
click at [452, 19] on icon "button" at bounding box center [452, 18] width 12 height 12
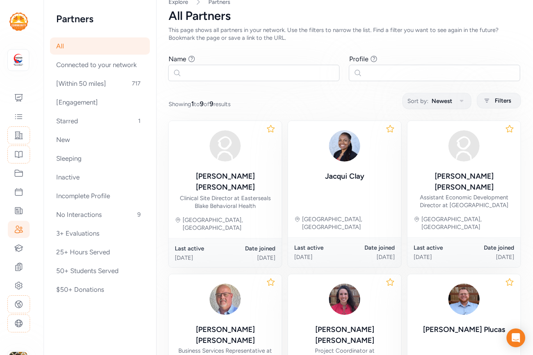
scroll to position [12, 0]
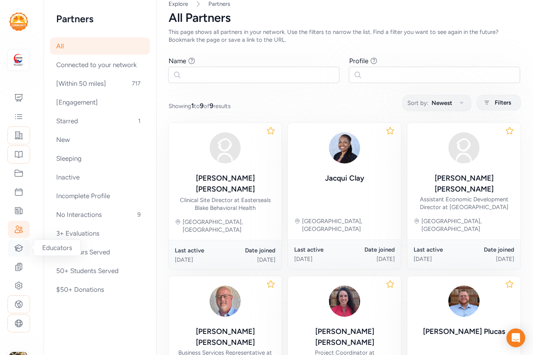
click at [17, 251] on icon at bounding box center [18, 247] width 9 height 9
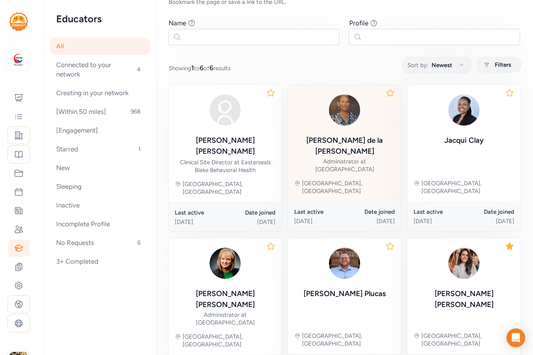
scroll to position [98, 0]
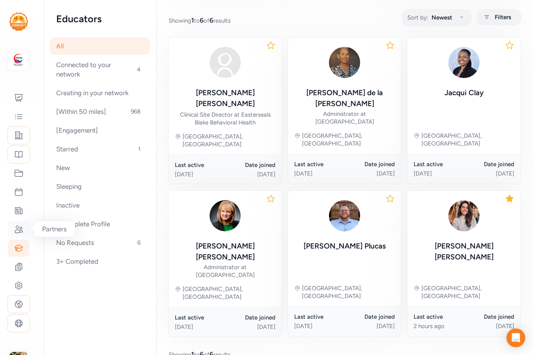
click at [20, 227] on icon at bounding box center [19, 229] width 8 height 7
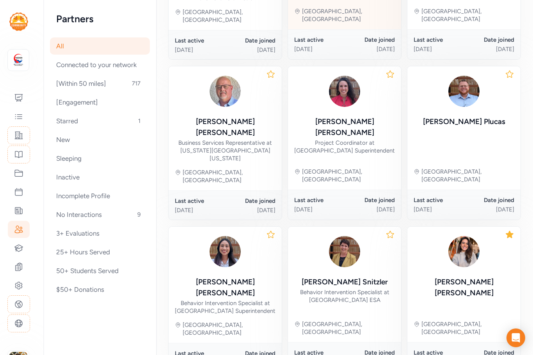
scroll to position [247, 0]
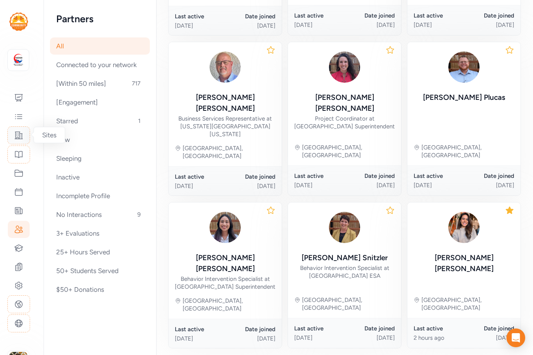
click at [23, 137] on icon at bounding box center [18, 135] width 9 height 9
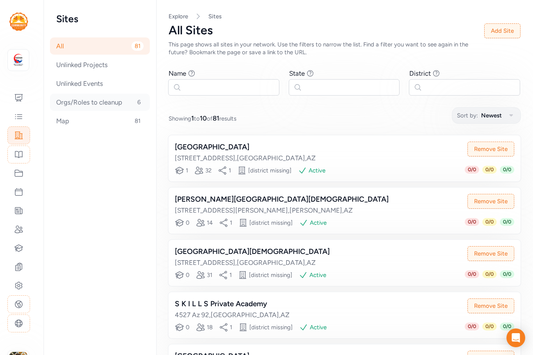
click at [84, 101] on div "Orgs/Roles to cleanup 6" at bounding box center [100, 102] width 100 height 17
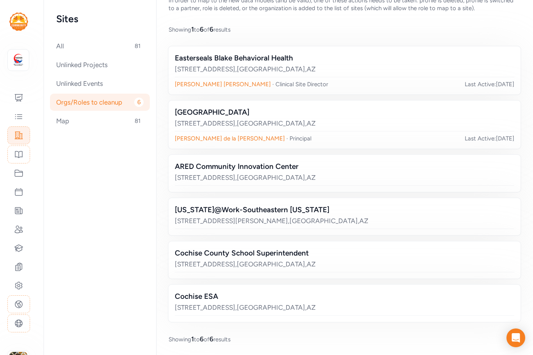
scroll to position [64, 0]
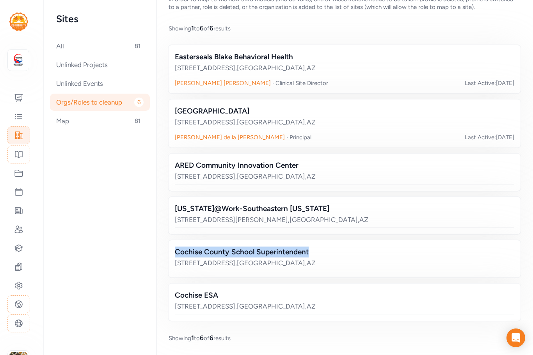
drag, startPoint x: 310, startPoint y: 251, endPoint x: 171, endPoint y: 254, distance: 139.7
click at [171, 254] on div "Cochise County School Superintendent 4001 E Foothills Dr , Sierra Vista , AZ" at bounding box center [345, 258] width 352 height 37
click at [21, 228] on icon at bounding box center [18, 229] width 9 height 9
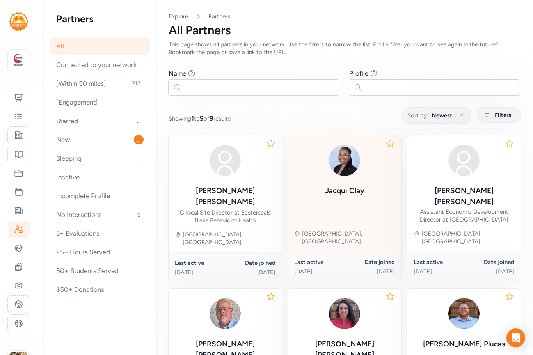
scroll to position [117, 0]
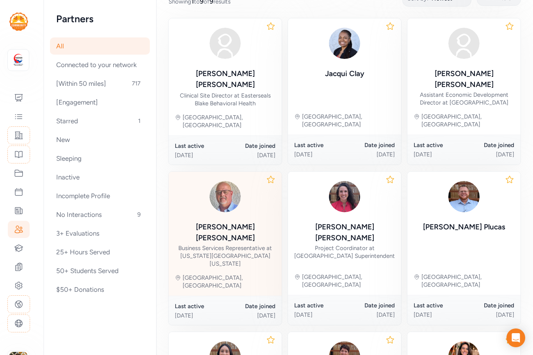
click at [263, 244] on div "Business Services Representative at Arizona@Work-Southeastern Arizona" at bounding box center [225, 255] width 101 height 23
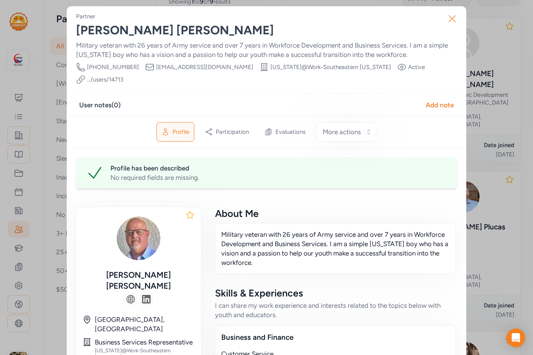
click at [453, 18] on icon "button" at bounding box center [452, 18] width 12 height 12
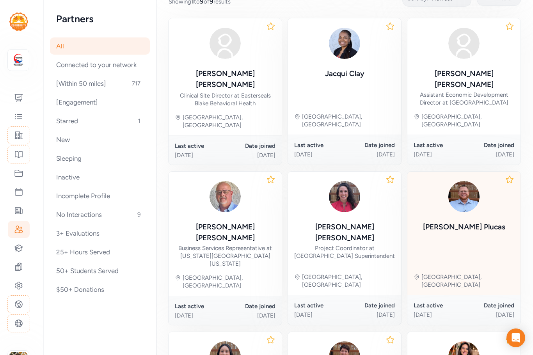
click at [474, 222] on div "Zachary Plucas" at bounding box center [464, 227] width 82 height 11
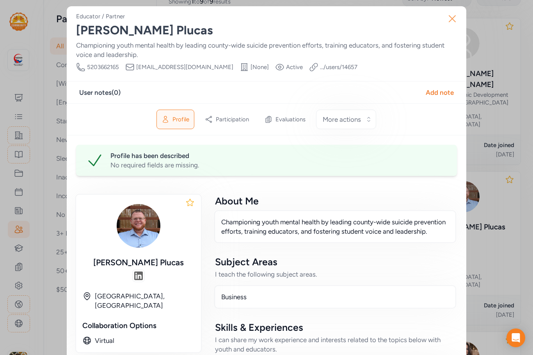
click at [449, 19] on icon "button" at bounding box center [452, 19] width 6 height 6
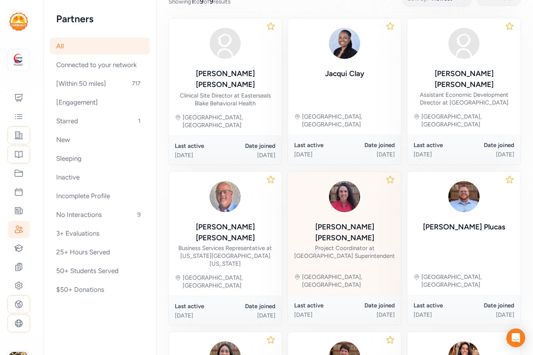
click at [378, 222] on div "Lorena Telesa Project Coordinator at Cochise County School Superintendent" at bounding box center [344, 241] width 101 height 38
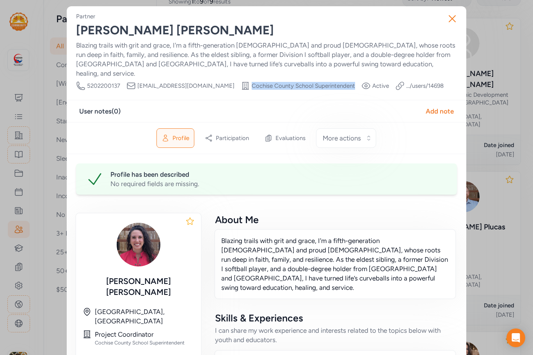
drag, startPoint x: 316, startPoint y: 77, endPoint x: 213, endPoint y: 75, distance: 103.0
click at [252, 82] on span "Cochise County School Superintendent" at bounding box center [303, 86] width 103 height 8
copy span "Cochise County School Superintendent"
click at [449, 18] on icon "button" at bounding box center [452, 19] width 6 height 6
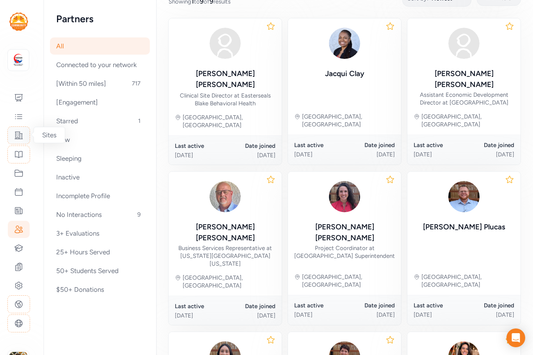
click at [24, 132] on div at bounding box center [18, 135] width 23 height 18
click at [15, 137] on icon at bounding box center [19, 135] width 8 height 7
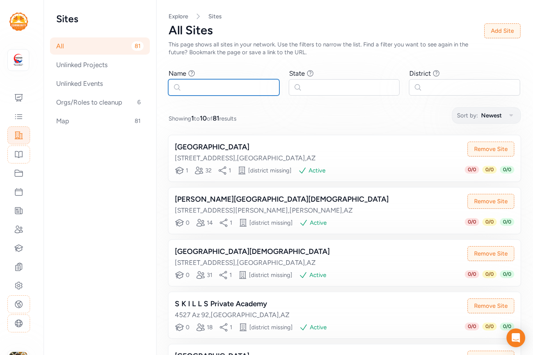
click at [197, 89] on input "text" at bounding box center [223, 87] width 111 height 16
paste input "Cochise County School Superintendent"
type input "Cochise County School Superintendent"
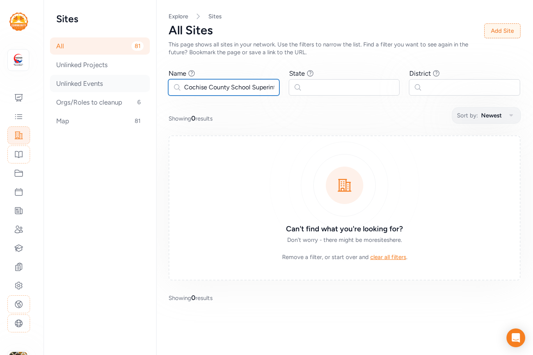
drag, startPoint x: 275, startPoint y: 86, endPoint x: 139, endPoint y: 85, distance: 136.2
click at [139, 85] on div "Sites All 81 Unlinked Projects Unlinked Events Orgs/Roles to cleanup 6 Map 81 P…" at bounding box center [288, 177] width 489 height 355
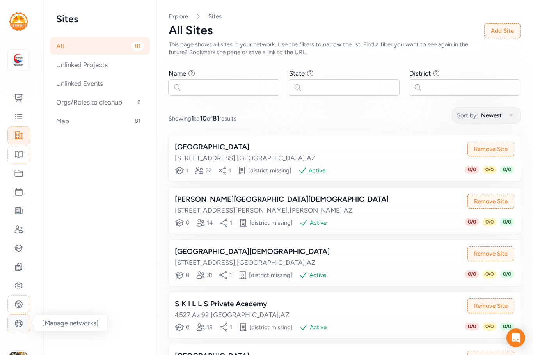
click at [20, 320] on icon at bounding box center [18, 323] width 7 height 7
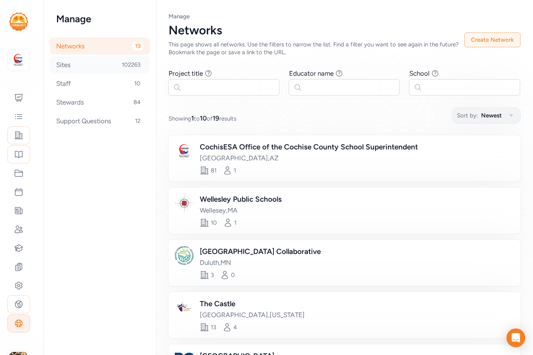
click at [73, 62] on div "Sites 102263" at bounding box center [100, 64] width 100 height 17
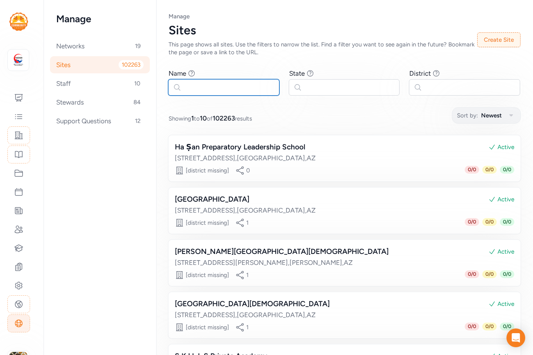
click at [222, 87] on input "text" at bounding box center [223, 87] width 111 height 16
paste input "Cochise County School Superintendent"
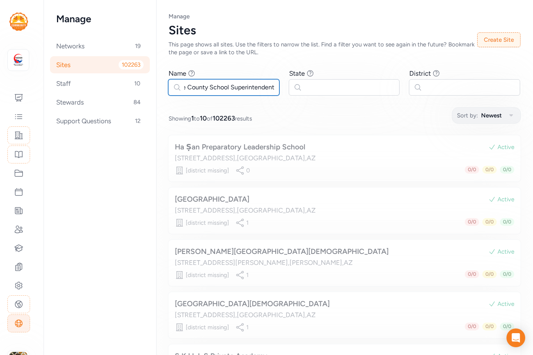
scroll to position [0, 21]
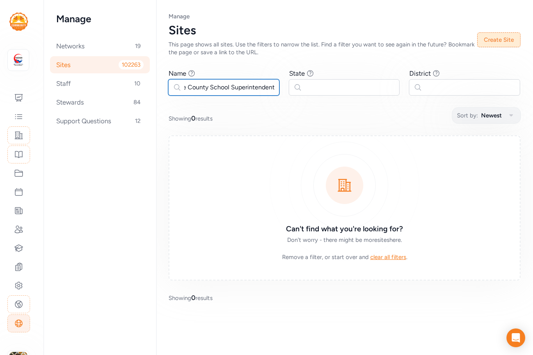
type input "Cochise County School Superintendent"
click at [510, 37] on button "Create Site" at bounding box center [498, 39] width 43 height 15
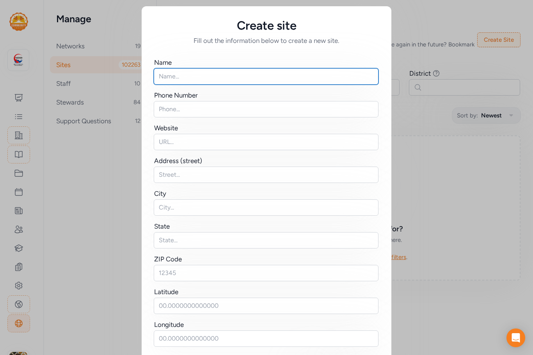
click at [180, 73] on input "text" at bounding box center [266, 76] width 225 height 16
paste input "Cochise County School Superintendent"
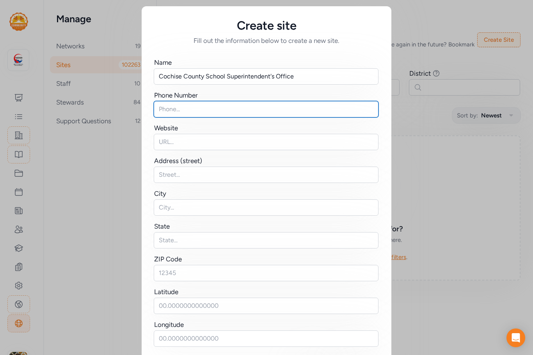
click at [185, 103] on input "text" at bounding box center [266, 109] width 225 height 16
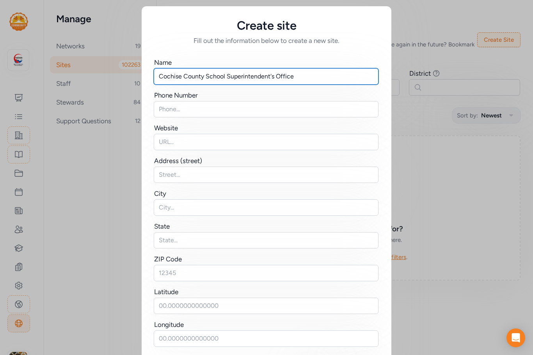
drag, startPoint x: 191, startPoint y: 73, endPoint x: 113, endPoint y: 74, distance: 78.4
click at [113, 74] on div "Create site Fill out the information below to create a new site. Name Cochise C…" at bounding box center [266, 196] width 533 height 393
click at [297, 73] on input "Cochise County School Superintendent's Office" at bounding box center [266, 76] width 225 height 16
type input "Cochise County School Superintendent's Office CochisESA"
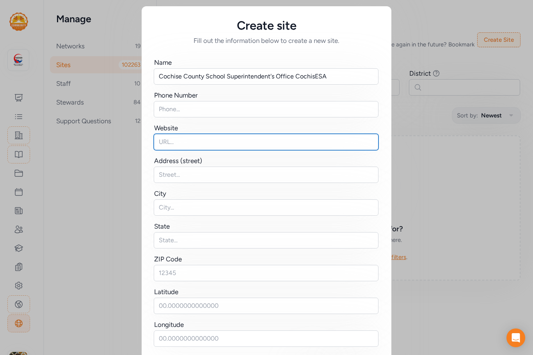
click at [179, 141] on input "text" at bounding box center [266, 142] width 225 height 16
paste input "https://www.cochise.az.gov/484/School-Superintendent"
type input "https://www.cochise.az.gov/484/School-Superintendent"
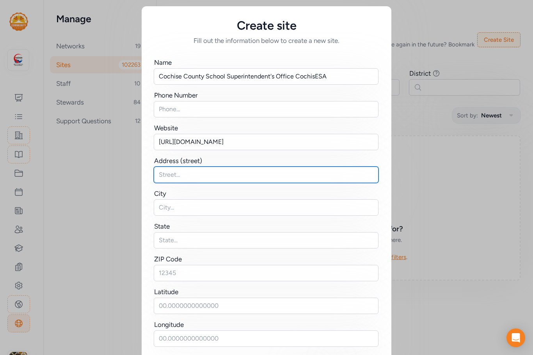
click at [165, 174] on input "text" at bounding box center [266, 175] width 225 height 16
paste input "4001 E Foothills Drive Suite A"
type input "4001 E Foothills Drive Suite A"
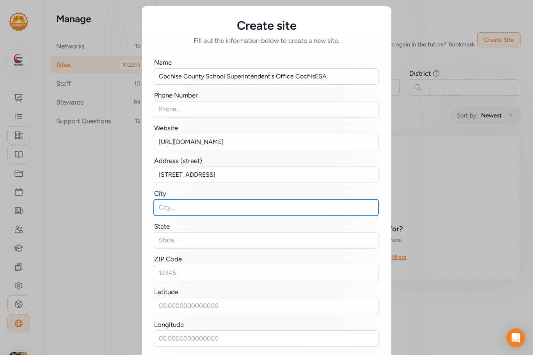
click at [181, 204] on input "text" at bounding box center [266, 207] width 225 height 16
paste input "Sierra Vista"
type input "Sierra Vista"
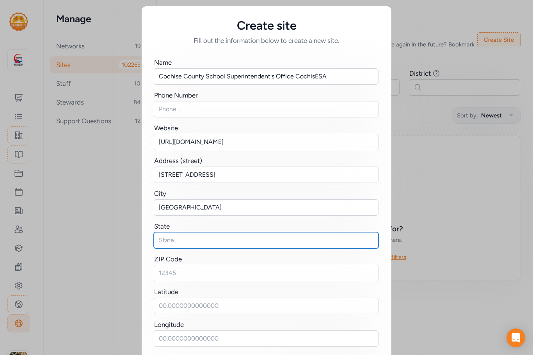
click at [179, 240] on input "text" at bounding box center [266, 240] width 225 height 16
type input "AZ"
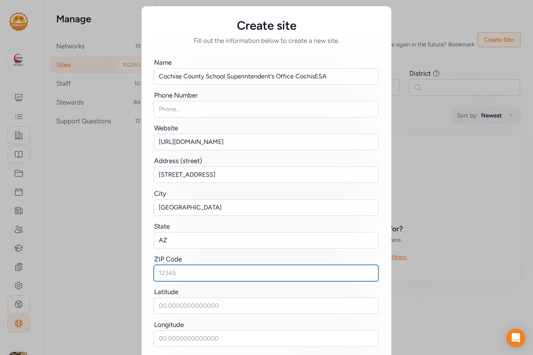
click at [179, 273] on input "text" at bounding box center [266, 273] width 225 height 16
click at [177, 276] on input "text" at bounding box center [266, 273] width 225 height 16
paste input "85635"
type input "85635"
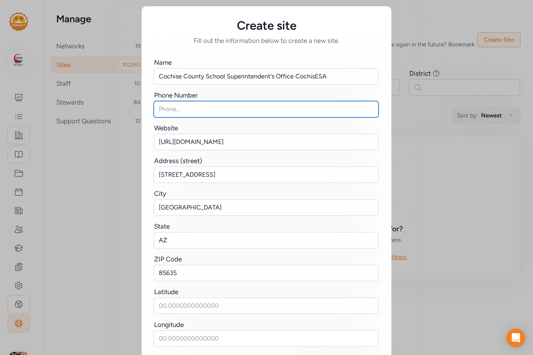
click at [173, 107] on input "text" at bounding box center [266, 109] width 225 height 16
paste input "tel:5208033380"
drag, startPoint x: 165, startPoint y: 110, endPoint x: 146, endPoint y: 109, distance: 19.5
click at [146, 109] on div "Name Cochise County School Superintendent's Office CochisESA Phone Number tel:5…" at bounding box center [267, 195] width 250 height 301
type input "5208033380"
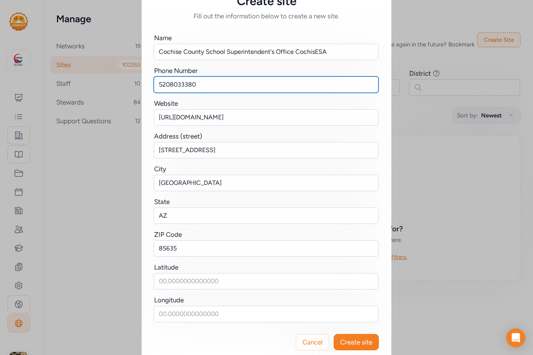
scroll to position [38, 0]
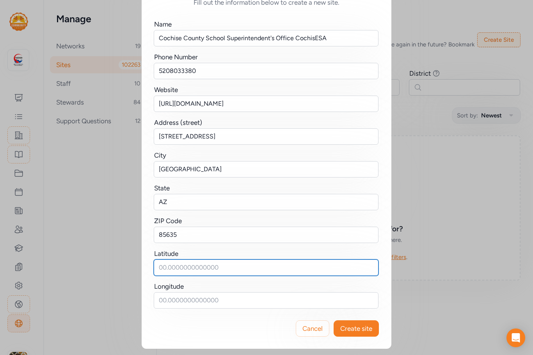
click at [188, 263] on input "text" at bounding box center [266, 267] width 225 height 16
paste input "31.54619536645215, -110.25668799999998"
drag, startPoint x: 215, startPoint y: 266, endPoint x: 302, endPoint y: 264, distance: 87.8
click at [302, 264] on input "31.54619536645215, -110.25668799999998" at bounding box center [266, 267] width 225 height 16
type input "31.54619536645215,"
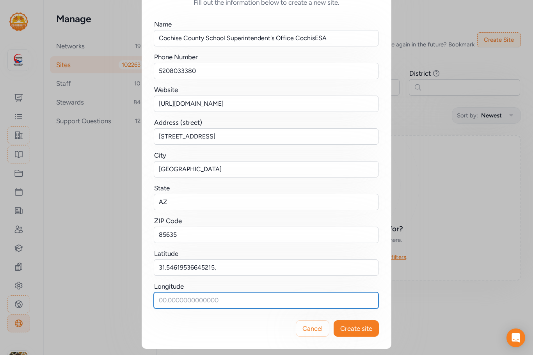
click at [171, 303] on input "text" at bounding box center [266, 300] width 225 height 16
paste input "-110.25668799999998"
type input "-110.25668799999998"
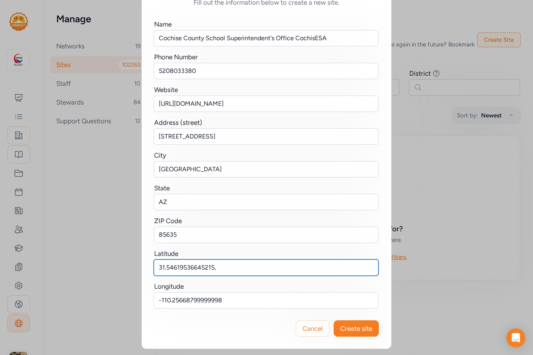
click at [218, 270] on input "31.54619536645215," at bounding box center [266, 267] width 225 height 16
type input "31.54619536645215"
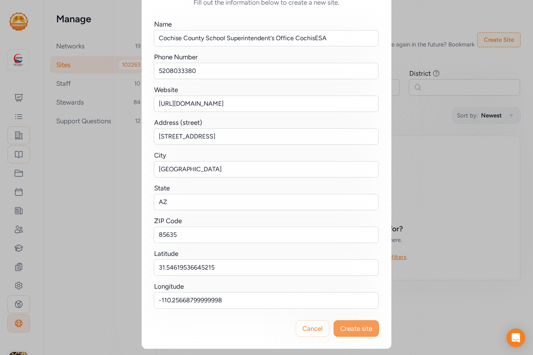
click at [356, 329] on span "Create site" at bounding box center [356, 328] width 32 height 9
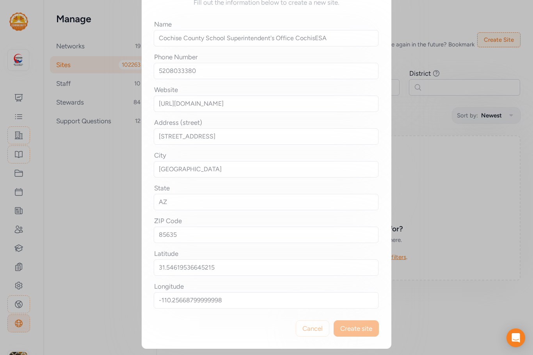
scroll to position [0, 0]
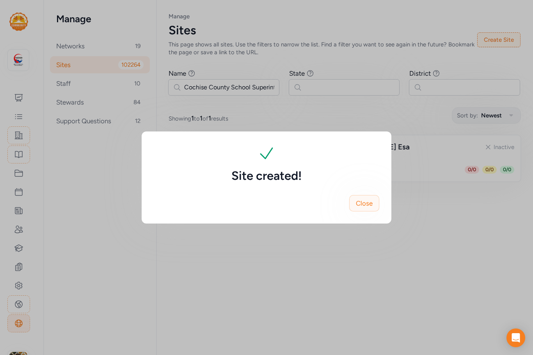
click at [366, 204] on span "Close" at bounding box center [364, 203] width 17 height 9
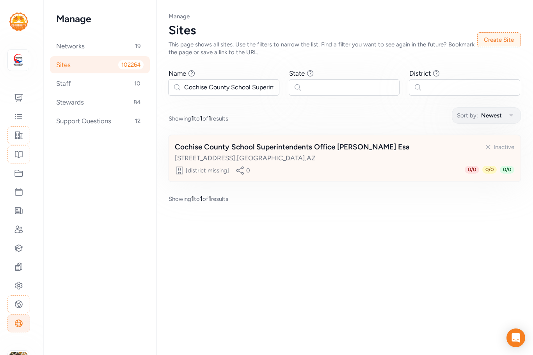
click at [496, 146] on div "Inactive" at bounding box center [504, 147] width 21 height 8
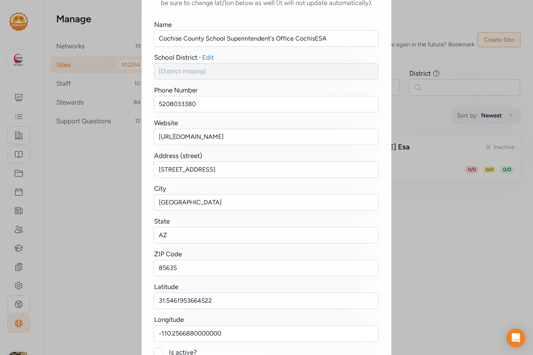
scroll to position [96, 0]
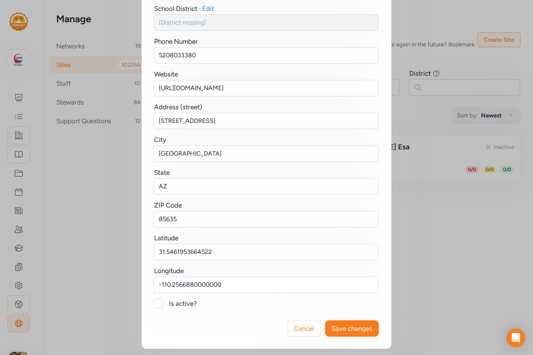
click at [155, 304] on div at bounding box center [158, 303] width 9 height 9
checkbox input "true"
click at [352, 325] on span "Save changes" at bounding box center [352, 328] width 41 height 9
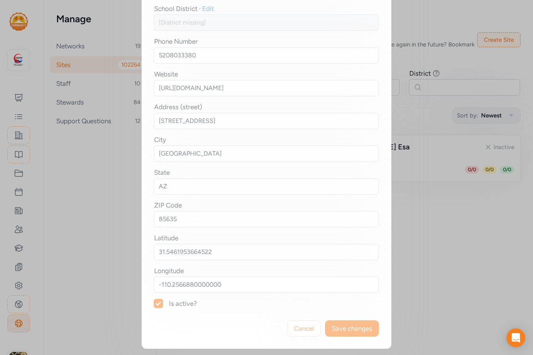
scroll to position [0, 0]
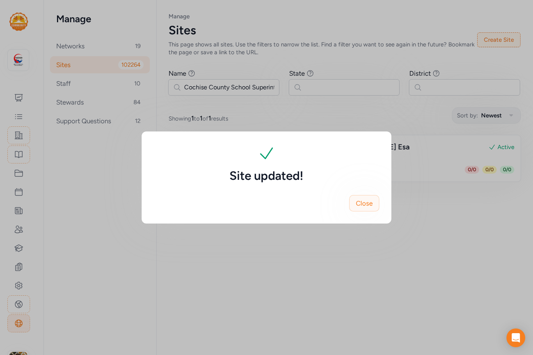
click at [361, 202] on span "Close" at bounding box center [364, 203] width 17 height 9
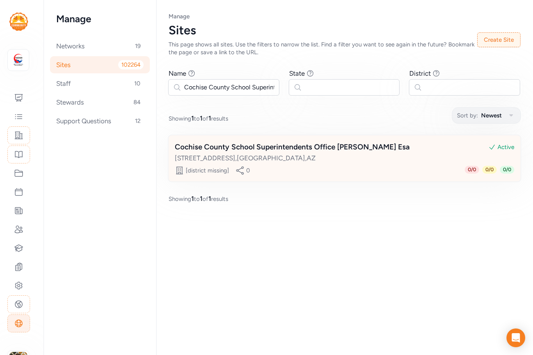
click at [352, 150] on div "Cochise County School Superintendents Office Cochis Esa" at bounding box center [292, 147] width 235 height 11
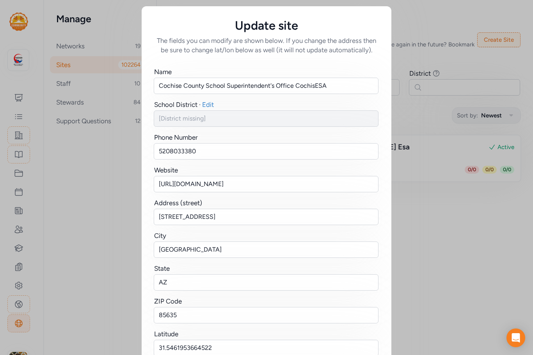
click at [454, 245] on div "Update site The fields you can modify are shown below. If you change the addres…" at bounding box center [266, 225] width 533 height 451
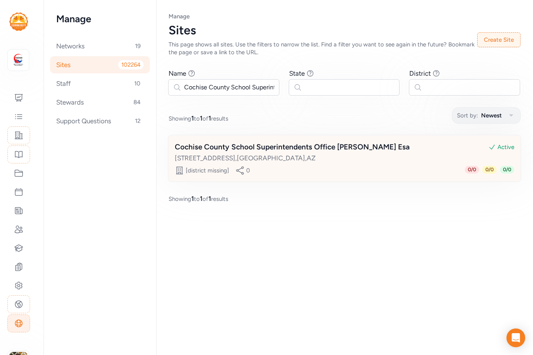
click at [259, 152] on div "Cochise County School Superintendents Office Cochis Esa" at bounding box center [292, 147] width 235 height 11
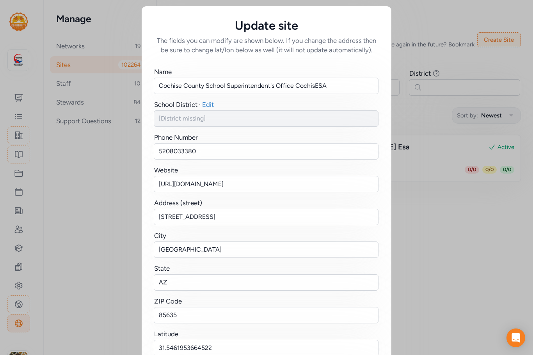
scroll to position [96, 0]
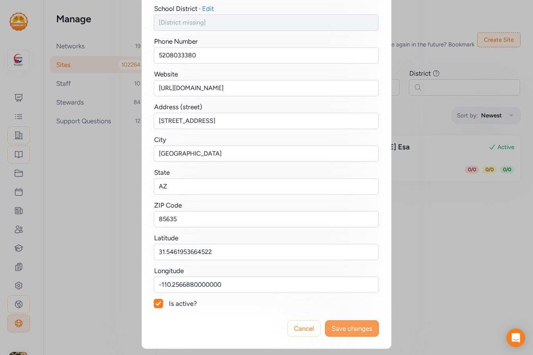
click at [350, 328] on span "Save changes" at bounding box center [352, 328] width 41 height 9
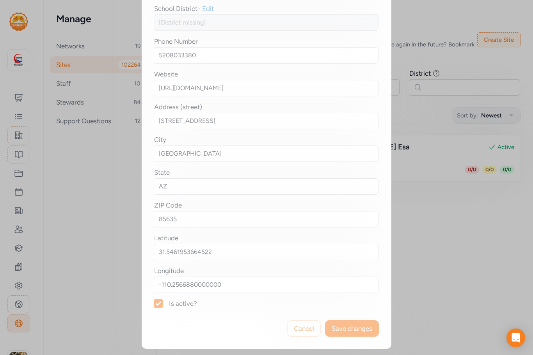
scroll to position [0, 0]
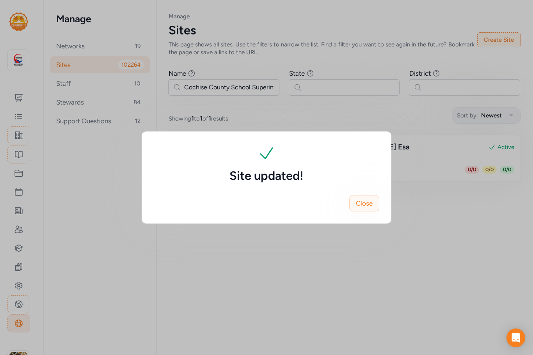
click at [362, 200] on span "Close" at bounding box center [364, 203] width 17 height 9
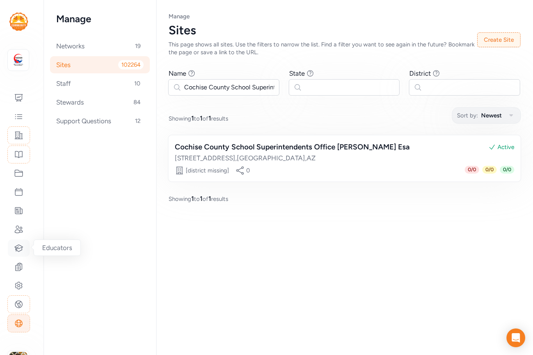
click at [21, 252] on icon at bounding box center [18, 247] width 9 height 9
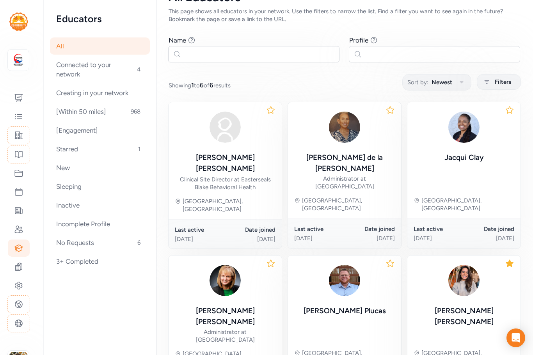
scroll to position [78, 0]
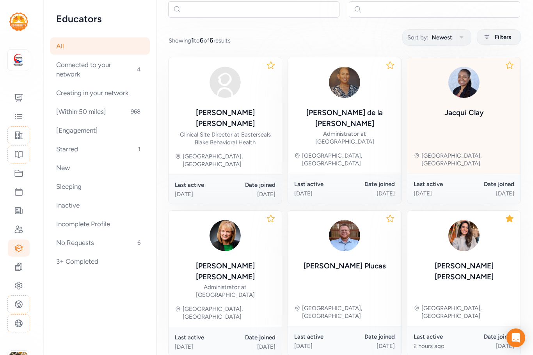
click at [468, 114] on div "Jacqui Clay" at bounding box center [463, 112] width 39 height 11
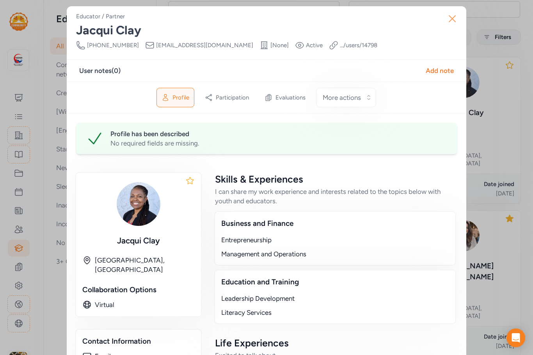
click at [451, 21] on icon "button" at bounding box center [452, 19] width 6 height 6
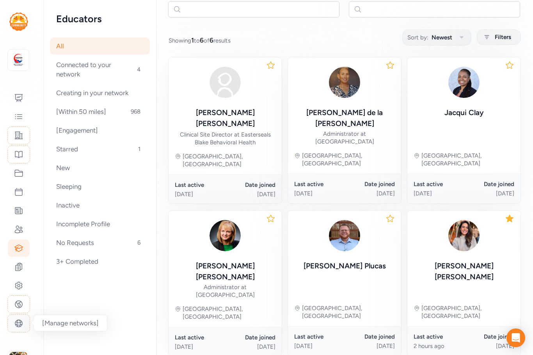
click at [13, 321] on div at bounding box center [18, 323] width 23 height 18
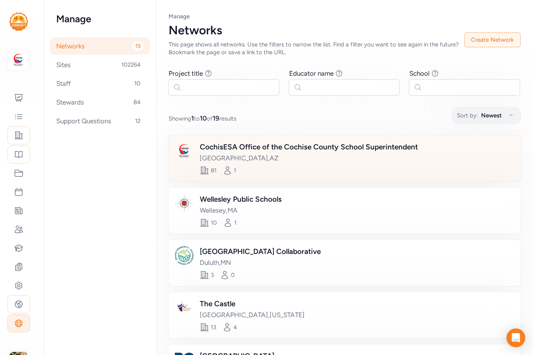
click at [264, 145] on div "CochisESA Office of the Cochise County School Superintendent" at bounding box center [309, 147] width 218 height 11
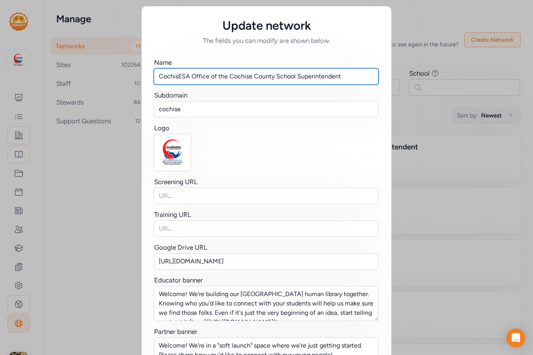
drag, startPoint x: 341, startPoint y: 75, endPoint x: 147, endPoint y: 78, distance: 193.6
click at [147, 78] on div "Name CochisESA Office of the Cochise County School Superintendent Subdomain coc…" at bounding box center [267, 274] width 250 height 458
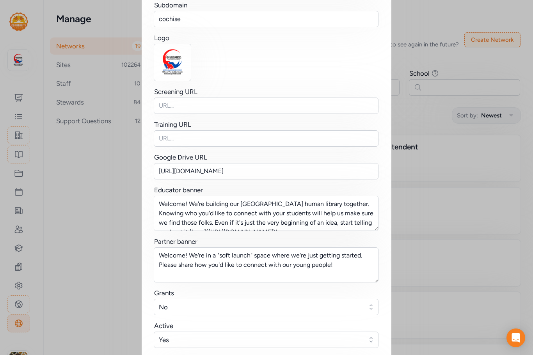
scroll to position [195, 0]
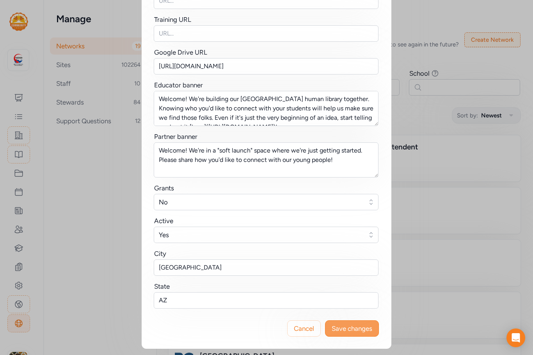
click at [357, 330] on span "Save changes" at bounding box center [352, 328] width 41 height 9
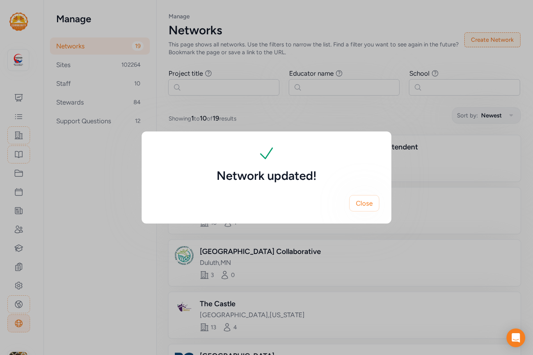
scroll to position [0, 0]
click at [76, 64] on div "Network updated! Close" at bounding box center [266, 177] width 533 height 355
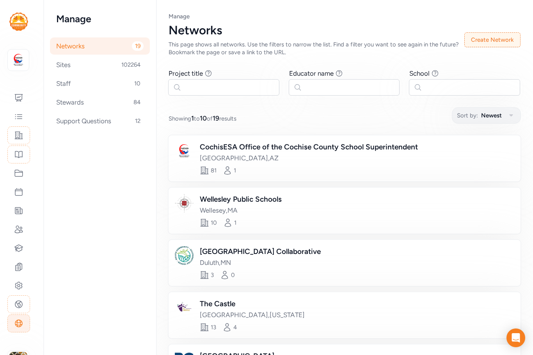
click at [57, 66] on div "Sites 102264" at bounding box center [100, 64] width 100 height 17
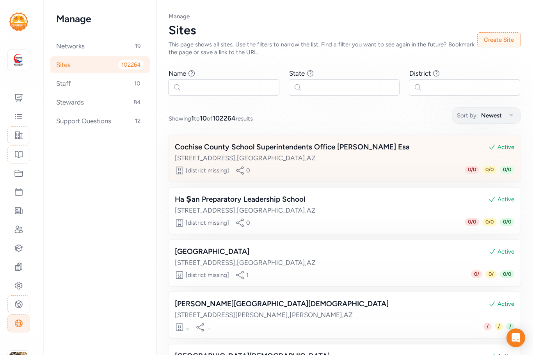
click at [255, 148] on div "Cochise County School Superintendents Office Cochis Esa" at bounding box center [292, 147] width 235 height 11
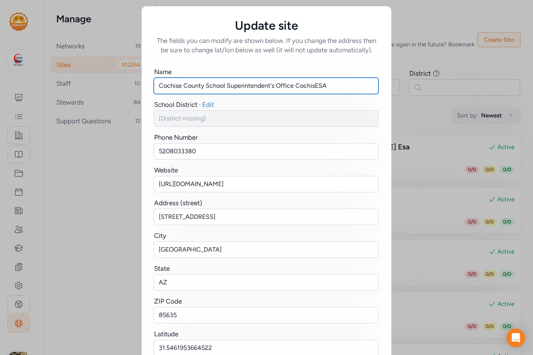
drag, startPoint x: 341, startPoint y: 85, endPoint x: 90, endPoint y: 82, distance: 250.9
click at [90, 82] on div "Update site The fields you can modify are shown below. If you change the addres…" at bounding box center [266, 225] width 533 height 451
paste input "ESA Office of the Cochise County School Superintendent"
type input "CochisESA Office of the Cochise County School Superintendent"
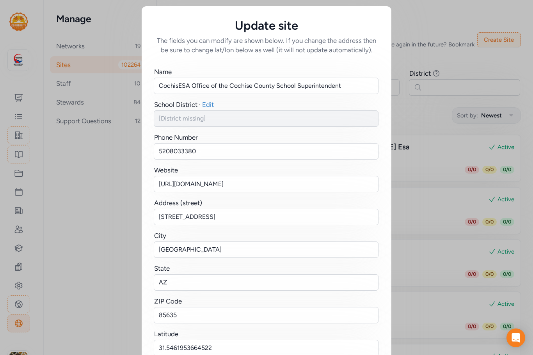
click at [311, 104] on div "School District · Edit" at bounding box center [266, 104] width 225 height 9
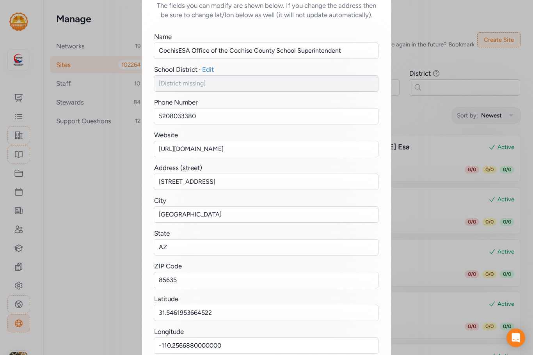
scroll to position [96, 0]
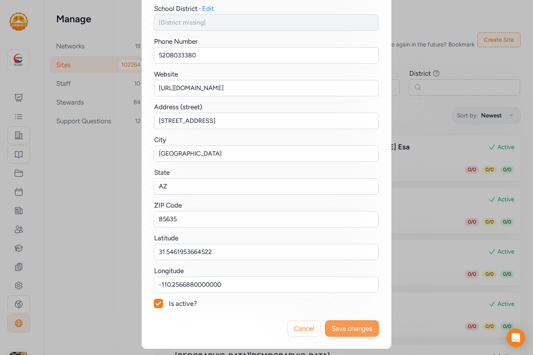
click at [340, 330] on span "Save changes" at bounding box center [352, 328] width 41 height 9
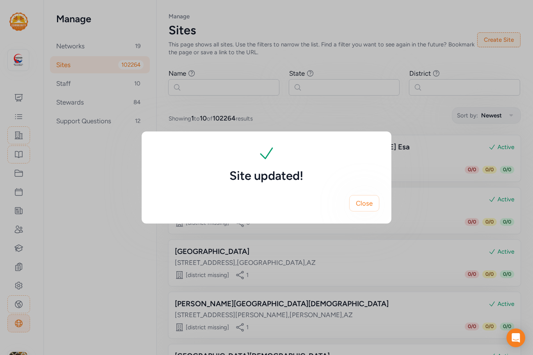
scroll to position [0, 0]
click at [361, 205] on span "Close" at bounding box center [364, 203] width 17 height 9
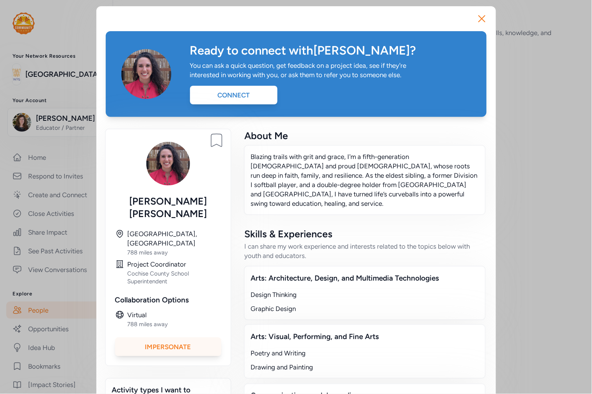
click at [170, 338] on div "Impersonate" at bounding box center [168, 347] width 106 height 19
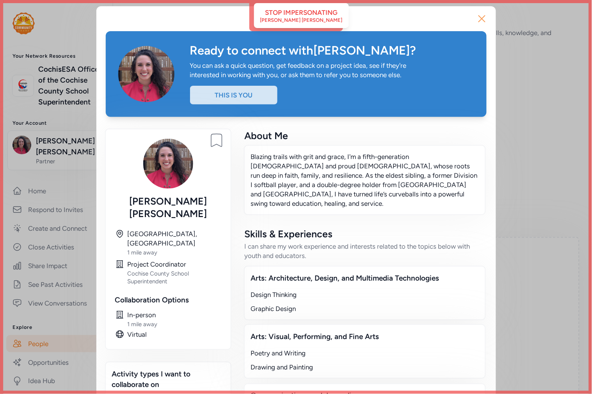
click at [480, 18] on icon "button" at bounding box center [482, 18] width 12 height 12
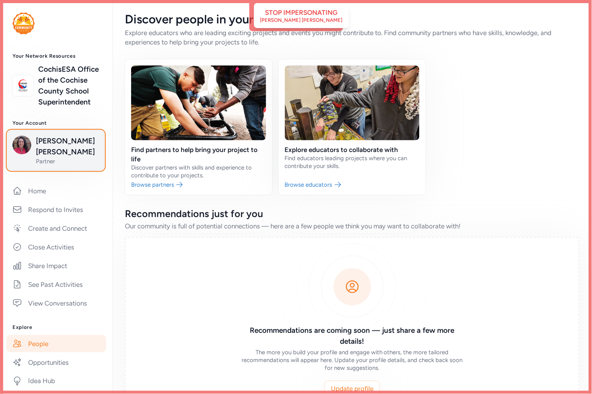
click at [59, 154] on span "[PERSON_NAME] [PERSON_NAME]" at bounding box center [67, 147] width 63 height 22
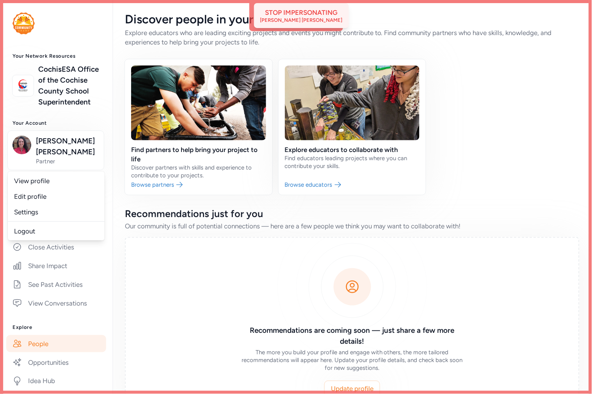
click at [324, 18] on div "Stop impersonating [PERSON_NAME] [PERSON_NAME]" at bounding box center [301, 16] width 82 height 16
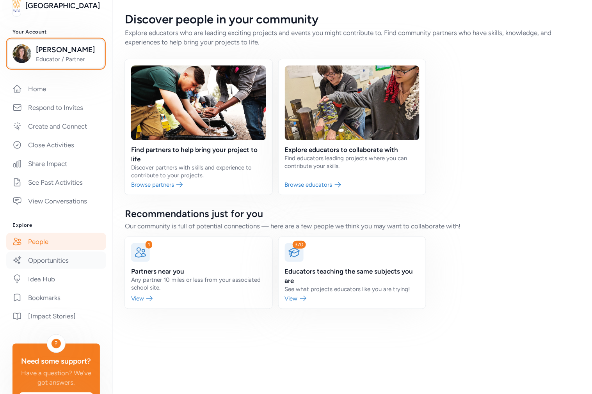
scroll to position [123, 0]
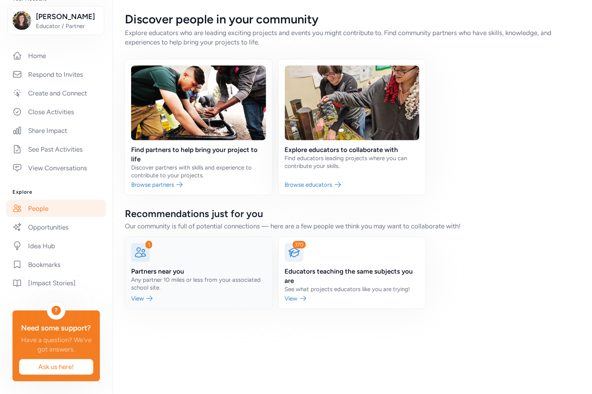
click at [224, 266] on link at bounding box center [198, 273] width 147 height 72
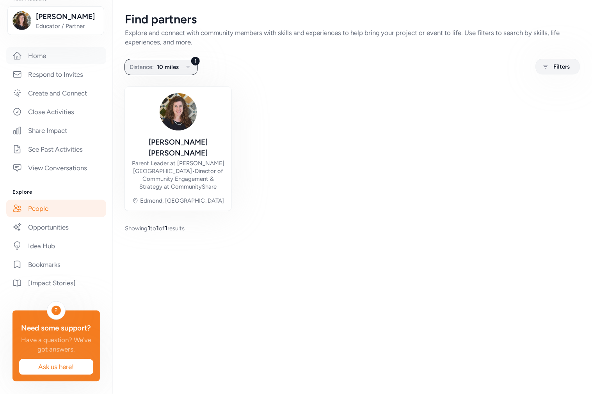
click at [41, 48] on link "Home" at bounding box center [56, 55] width 100 height 17
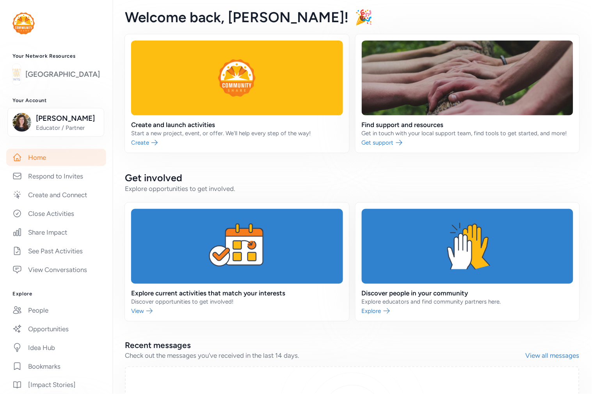
click at [21, 74] on img at bounding box center [16, 74] width 8 height 17
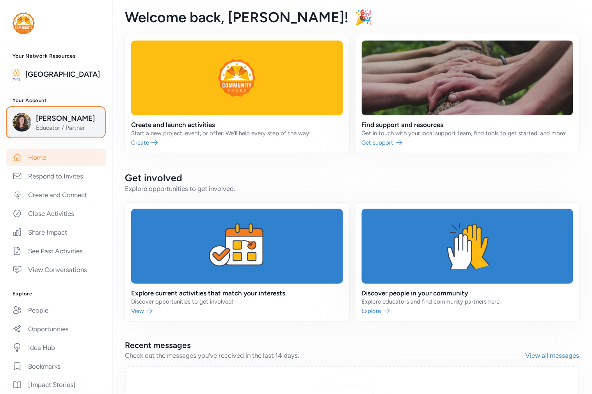
drag, startPoint x: 36, startPoint y: 108, endPoint x: 37, endPoint y: 114, distance: 5.7
click at [37, 112] on button "[PERSON_NAME] Educator / Partner" at bounding box center [55, 122] width 97 height 29
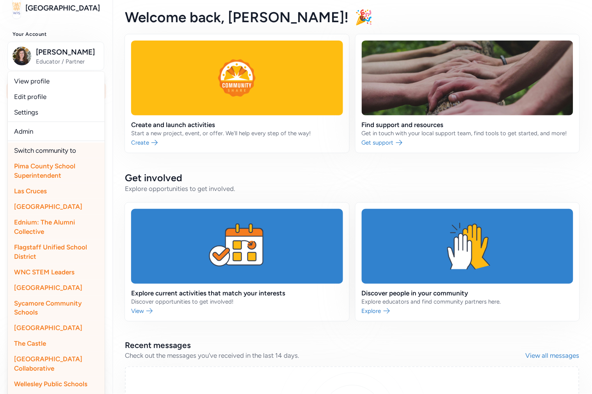
scroll to position [130, 0]
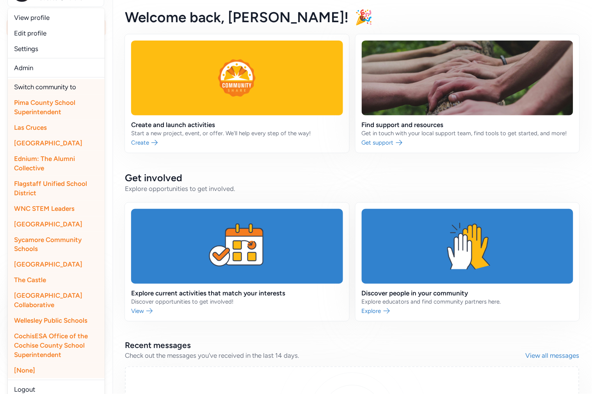
click at [52, 269] on span "[GEOGRAPHIC_DATA]" at bounding box center [48, 265] width 68 height 8
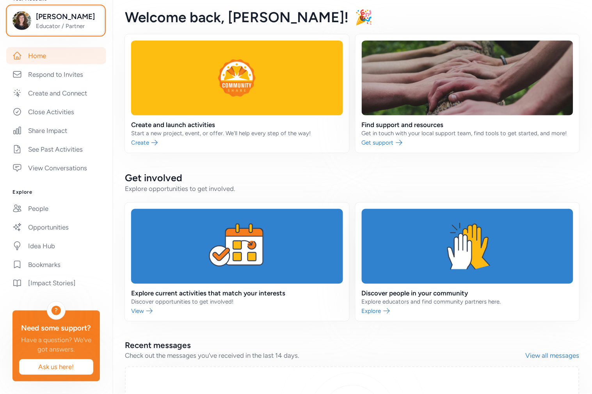
scroll to position [0, 0]
